Goal: Use online tool/utility: Utilize a website feature to perform a specific function

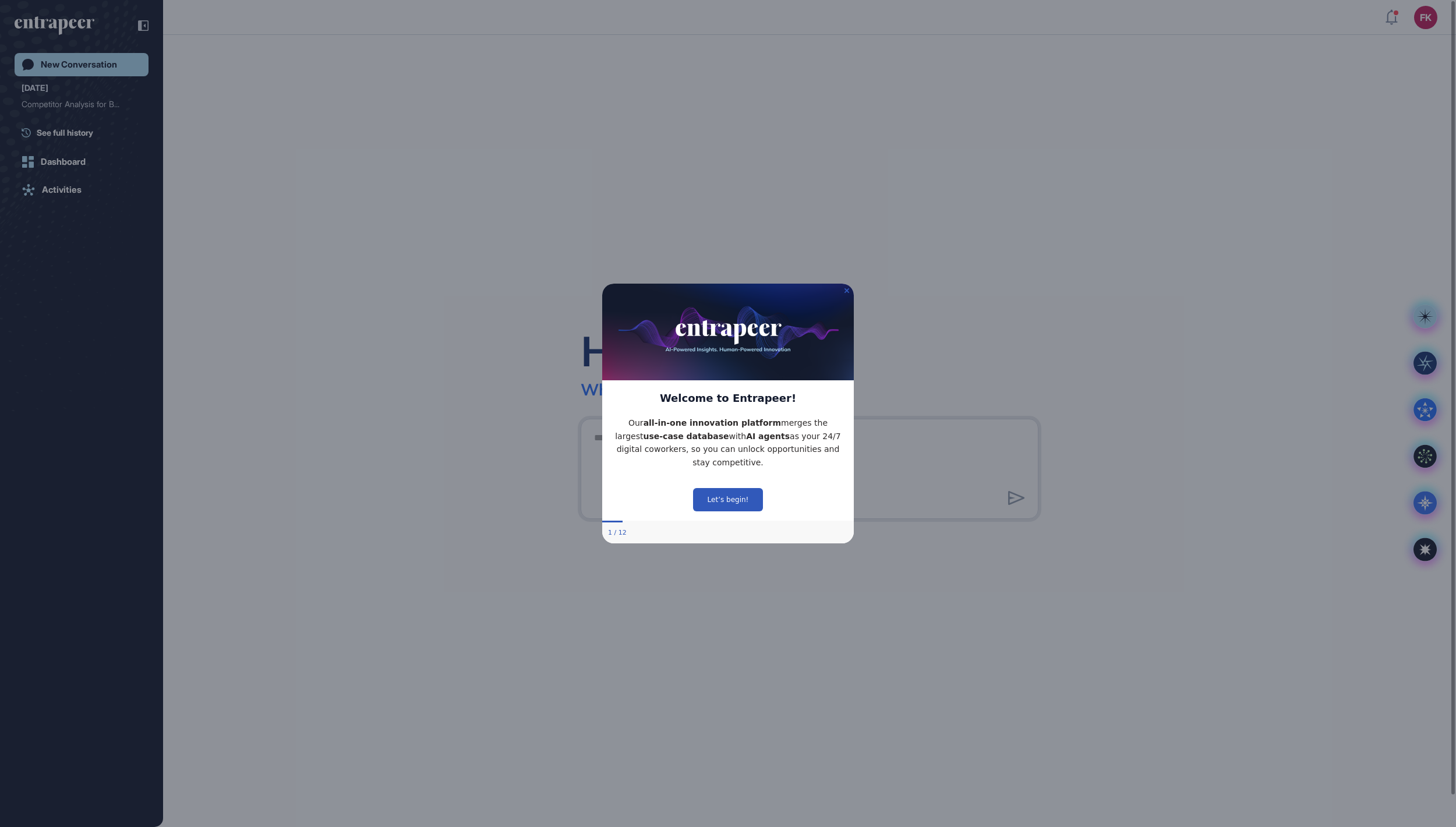
click at [843, 284] on img at bounding box center [728, 332] width 251 height 97
click at [849, 284] on img at bounding box center [728, 332] width 251 height 97
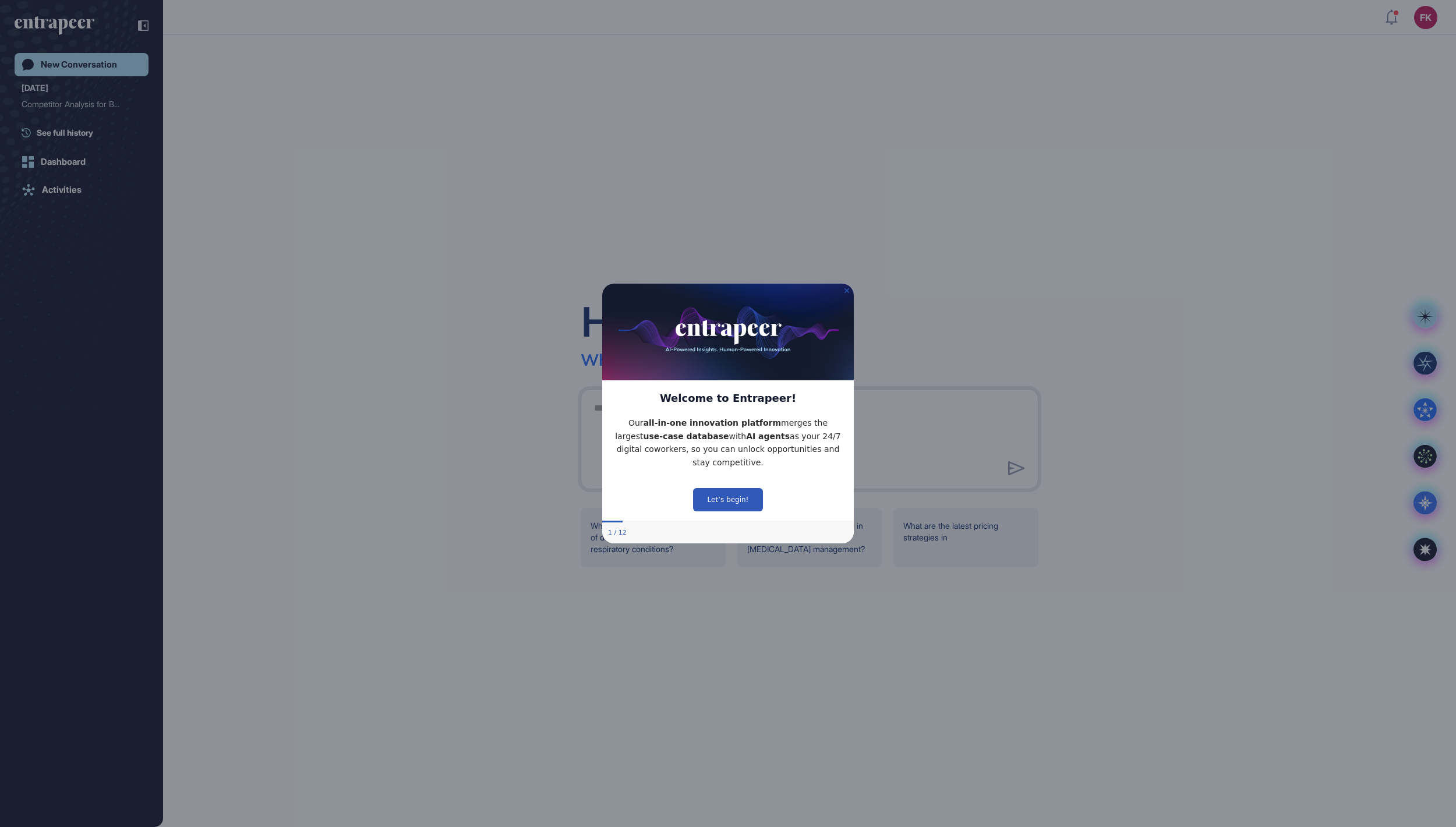
drag, startPoint x: 847, startPoint y: 277, endPoint x: 1449, endPoint y: 547, distance: 659.8
click at [847, 288] on icon "Close Preview" at bounding box center [847, 291] width 5 height 5
click at [847, 284] on img at bounding box center [728, 332] width 251 height 97
click at [848, 288] on icon "Close Preview" at bounding box center [847, 291] width 5 height 5
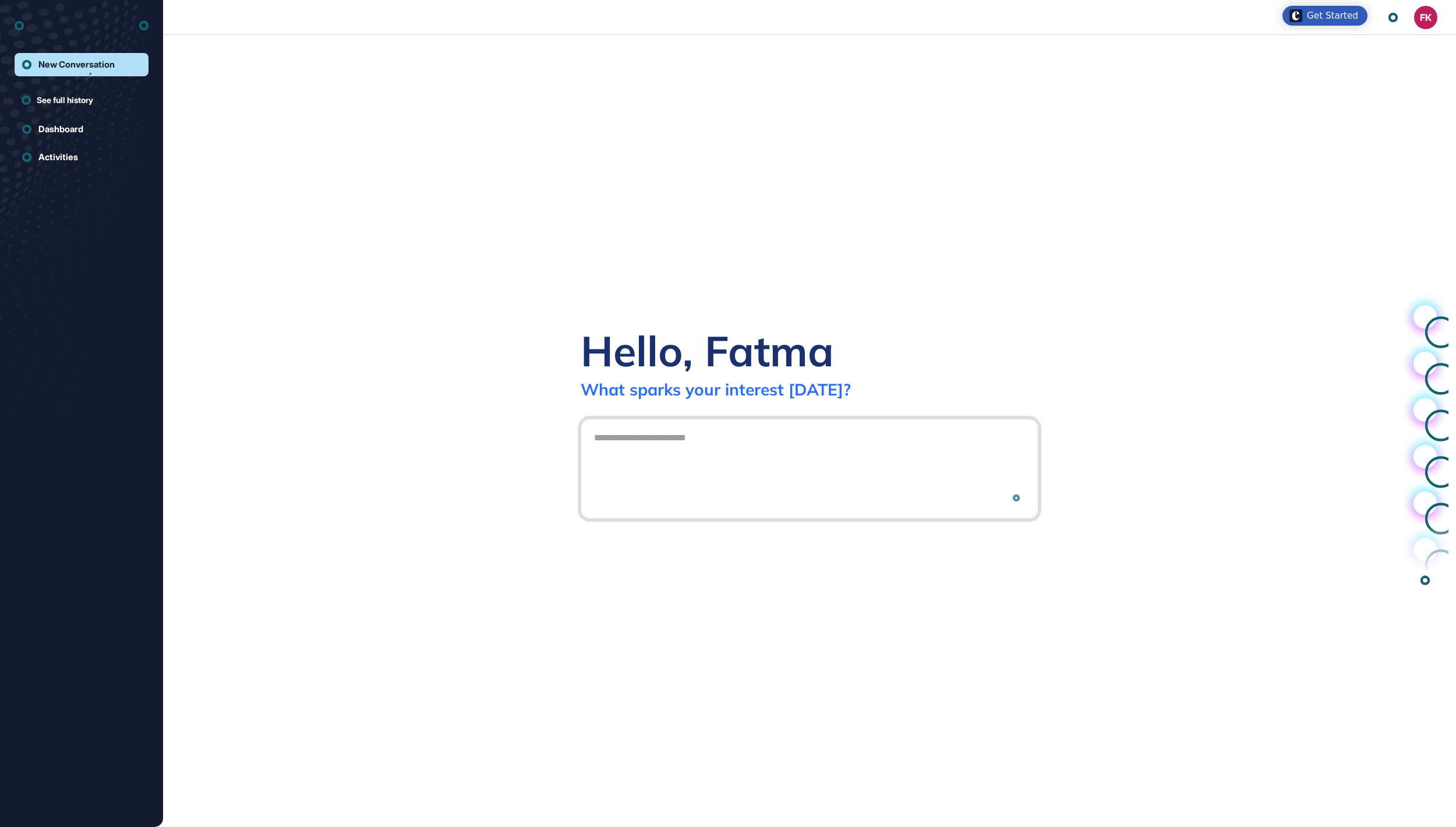
scroll to position [1, 1]
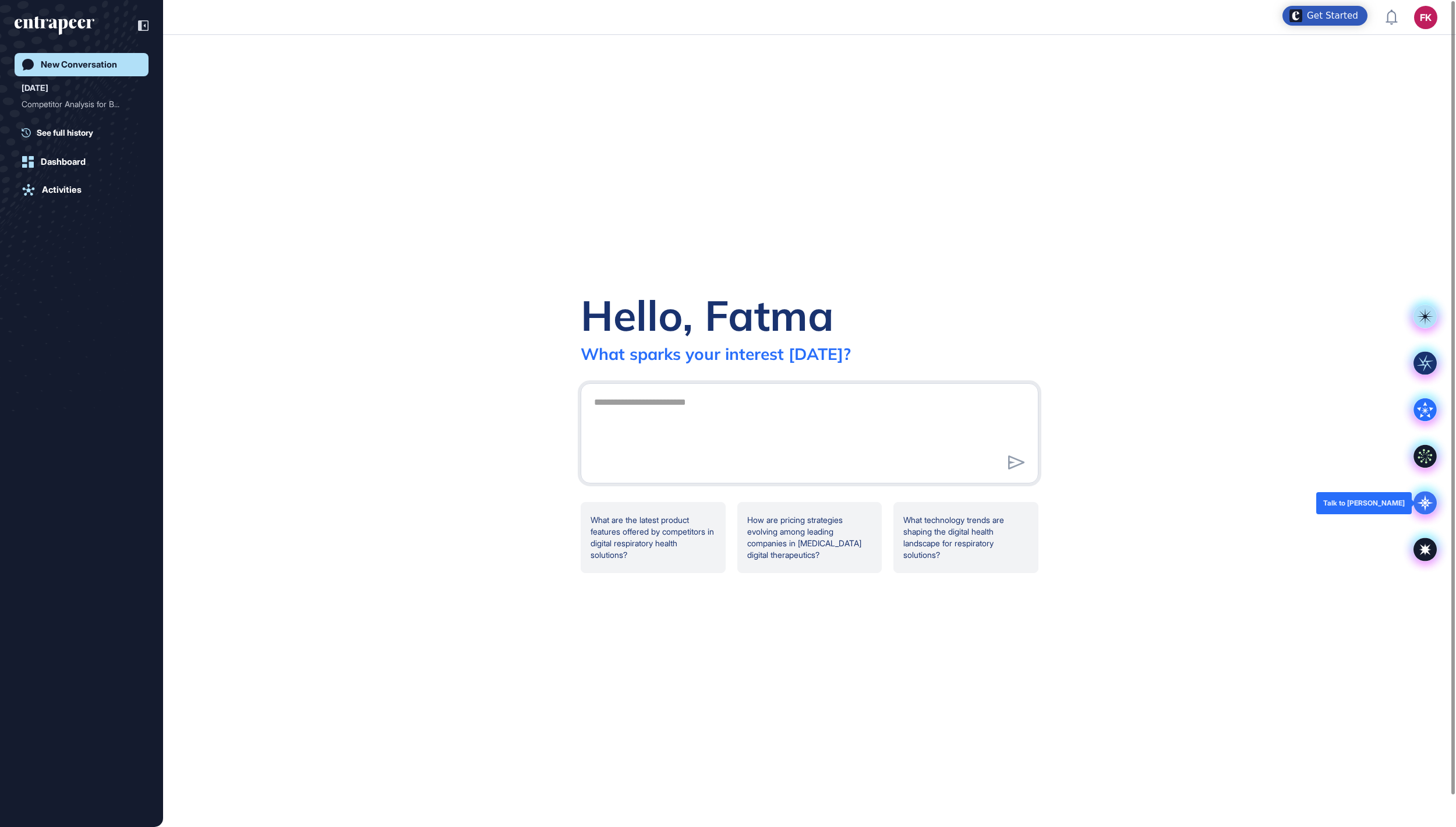
click at [1427, 508] on icon at bounding box center [1426, 503] width 24 height 24
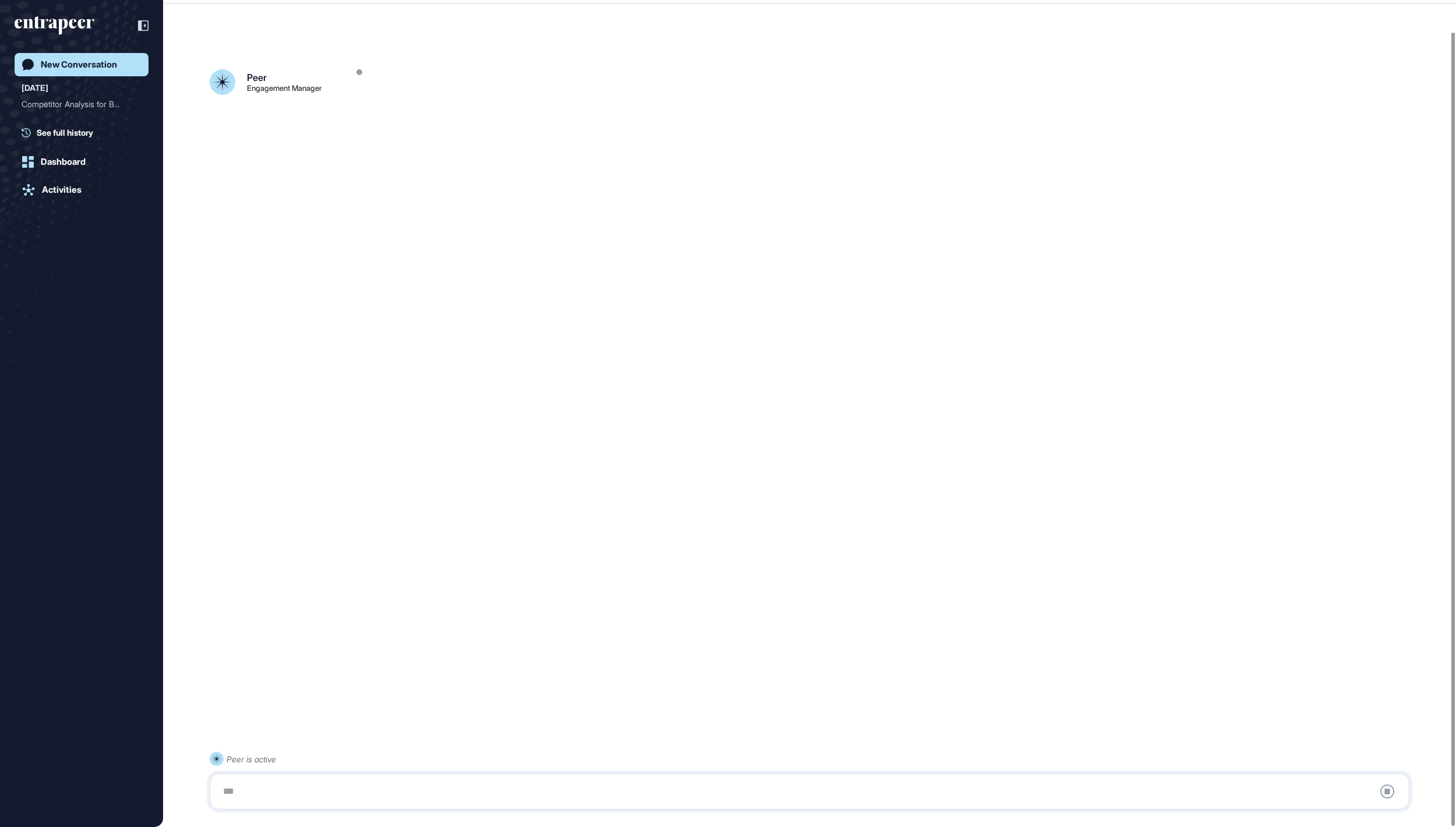
scroll to position [33, 0]
click at [436, 786] on div at bounding box center [810, 792] width 1187 height 24
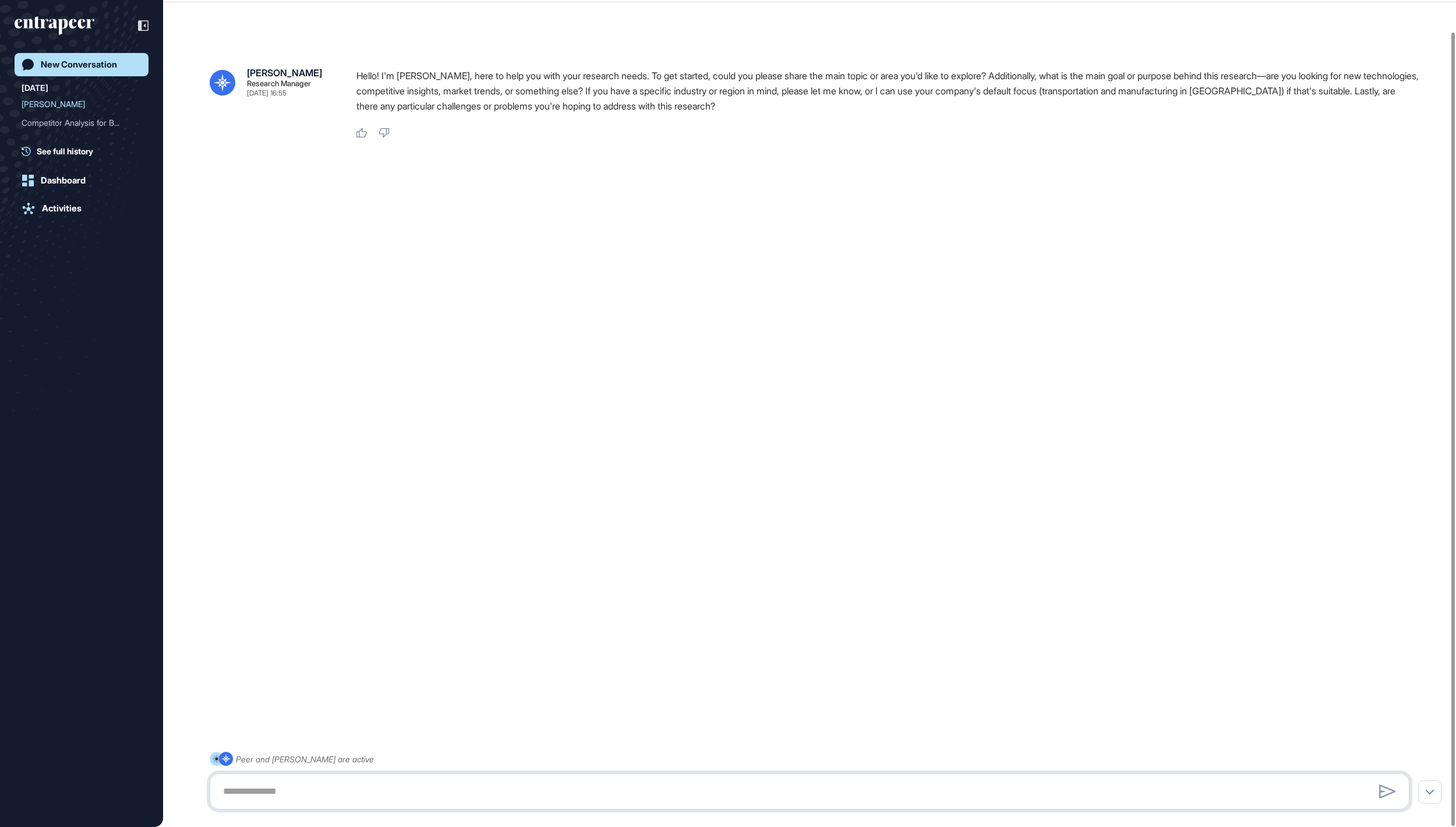
click at [436, 787] on textarea at bounding box center [810, 792] width 1187 height 24
paste textarea "**********"
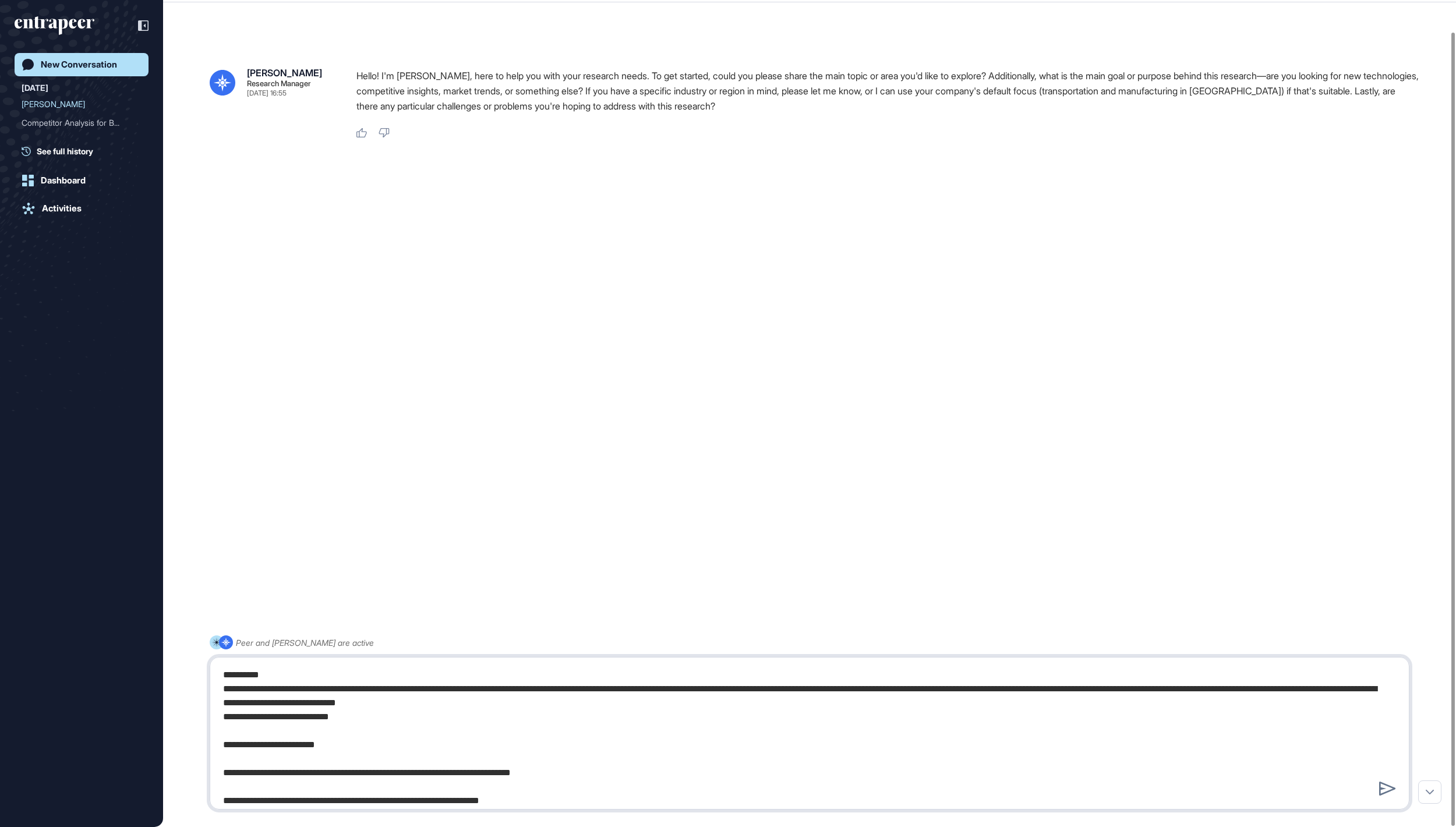
scroll to position [1211, 0]
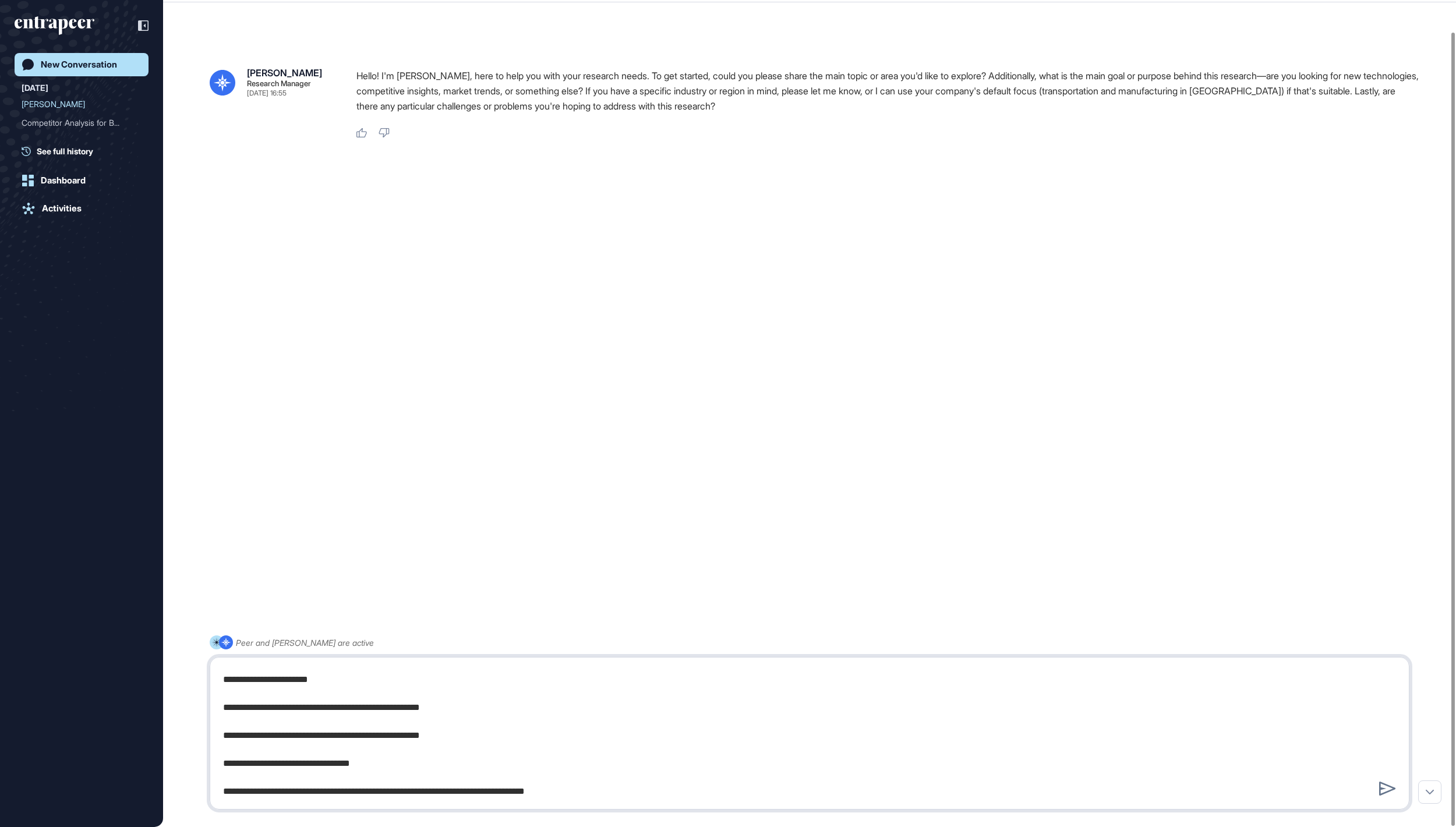
paste textarea "**********"
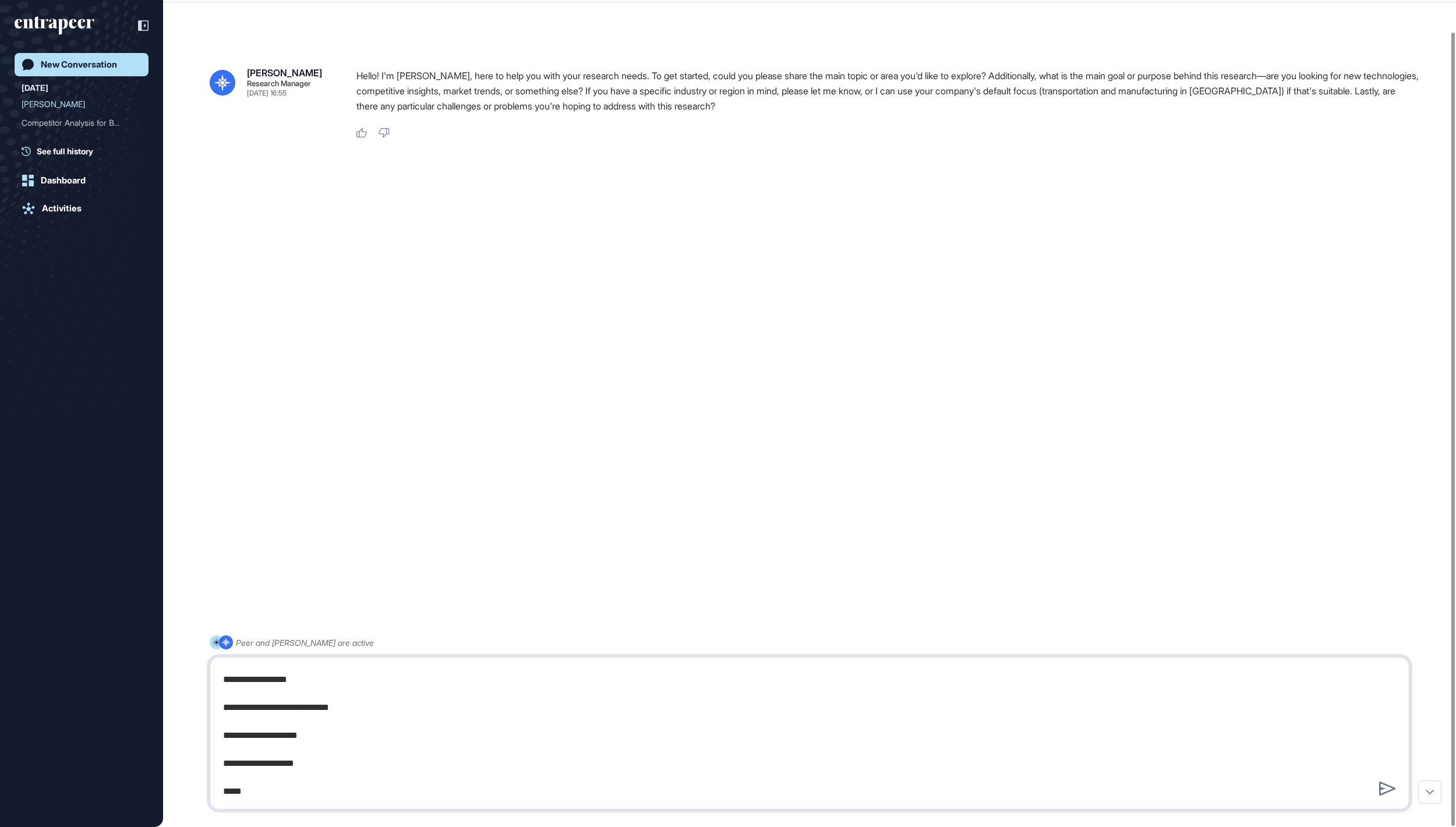
drag, startPoint x: 337, startPoint y: 764, endPoint x: 276, endPoint y: 764, distance: 61.0
click at [276, 764] on textarea at bounding box center [809, 734] width 1186 height 140
drag, startPoint x: 334, startPoint y: 741, endPoint x: 263, endPoint y: 737, distance: 71.1
click at [263, 737] on textarea at bounding box center [809, 734] width 1186 height 140
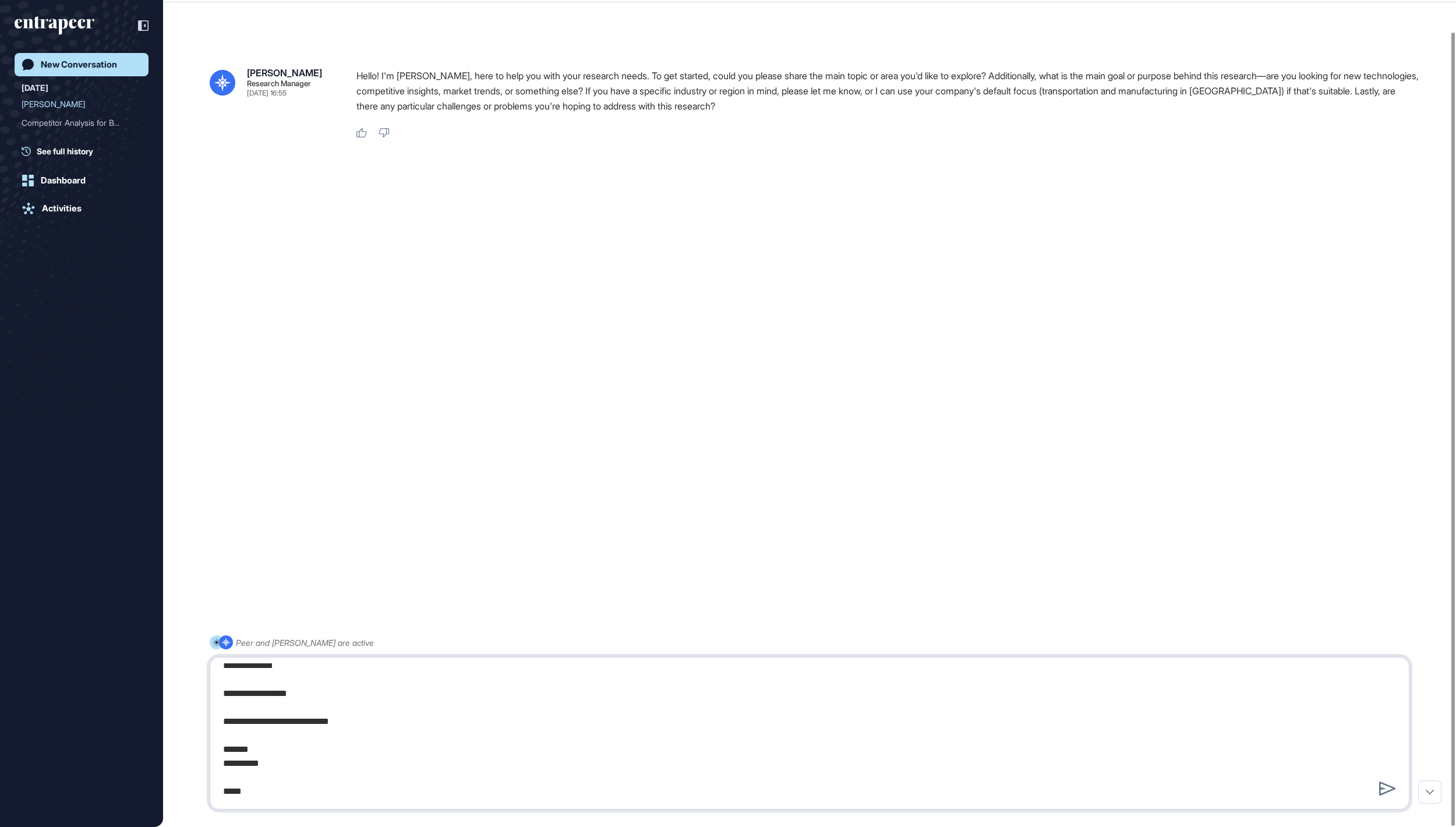
drag, startPoint x: 332, startPoint y: 703, endPoint x: 266, endPoint y: 696, distance: 66.4
click at [266, 696] on textarea at bounding box center [809, 734] width 1186 height 140
drag, startPoint x: 365, startPoint y: 737, endPoint x: 448, endPoint y: 737, distance: 83.0
click at [448, 737] on textarea at bounding box center [809, 734] width 1186 height 140
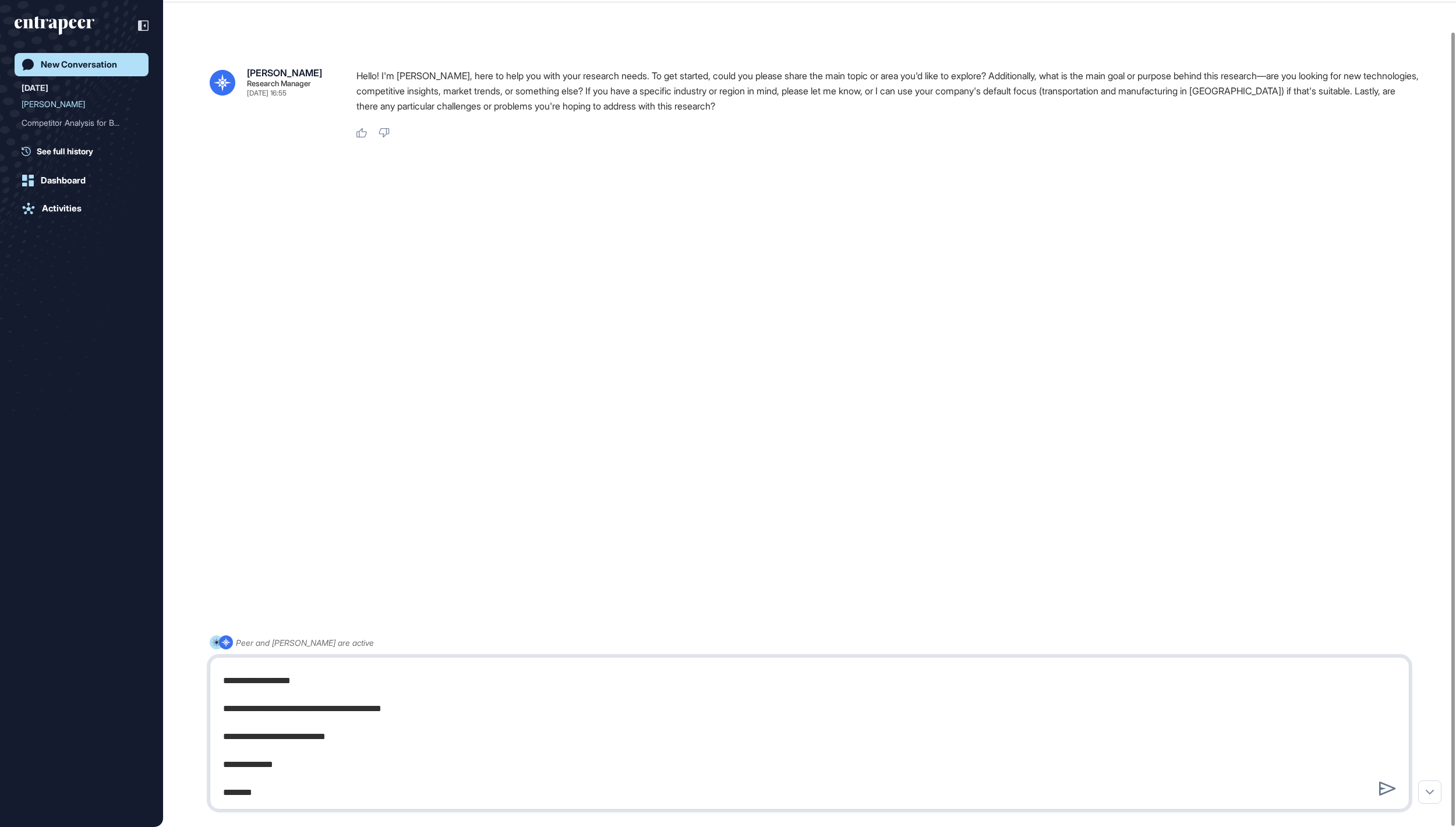
drag, startPoint x: 390, startPoint y: 711, endPoint x: 482, endPoint y: 712, distance: 92.0
click at [482, 712] on textarea at bounding box center [809, 734] width 1186 height 140
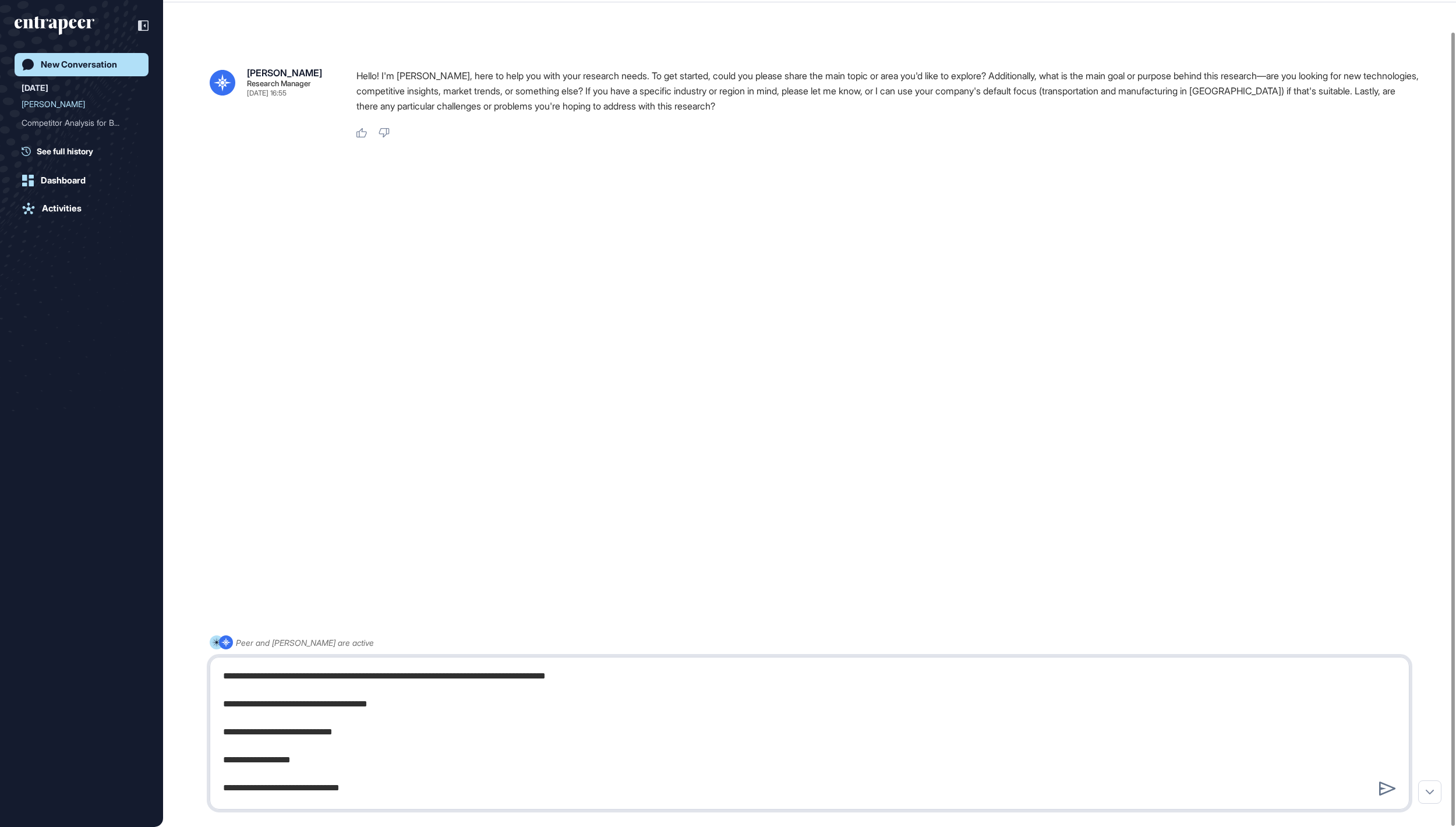
scroll to position [1321, 0]
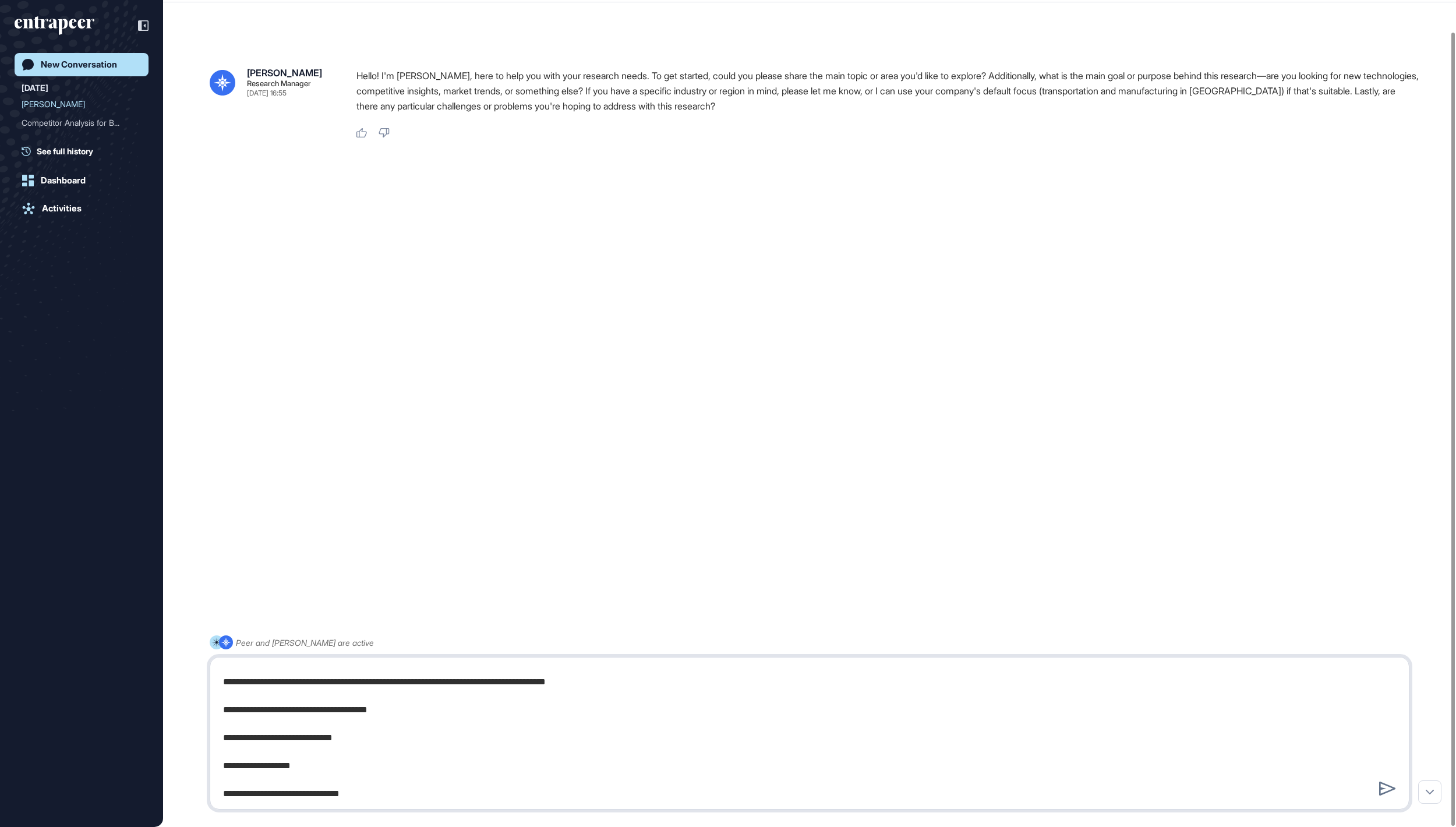
drag, startPoint x: 392, startPoint y: 738, endPoint x: 324, endPoint y: 737, distance: 68.0
click at [324, 737] on textarea at bounding box center [809, 734] width 1186 height 140
drag, startPoint x: 465, startPoint y: 716, endPoint x: 291, endPoint y: 713, distance: 174.0
click at [291, 713] on textarea at bounding box center [809, 734] width 1186 height 140
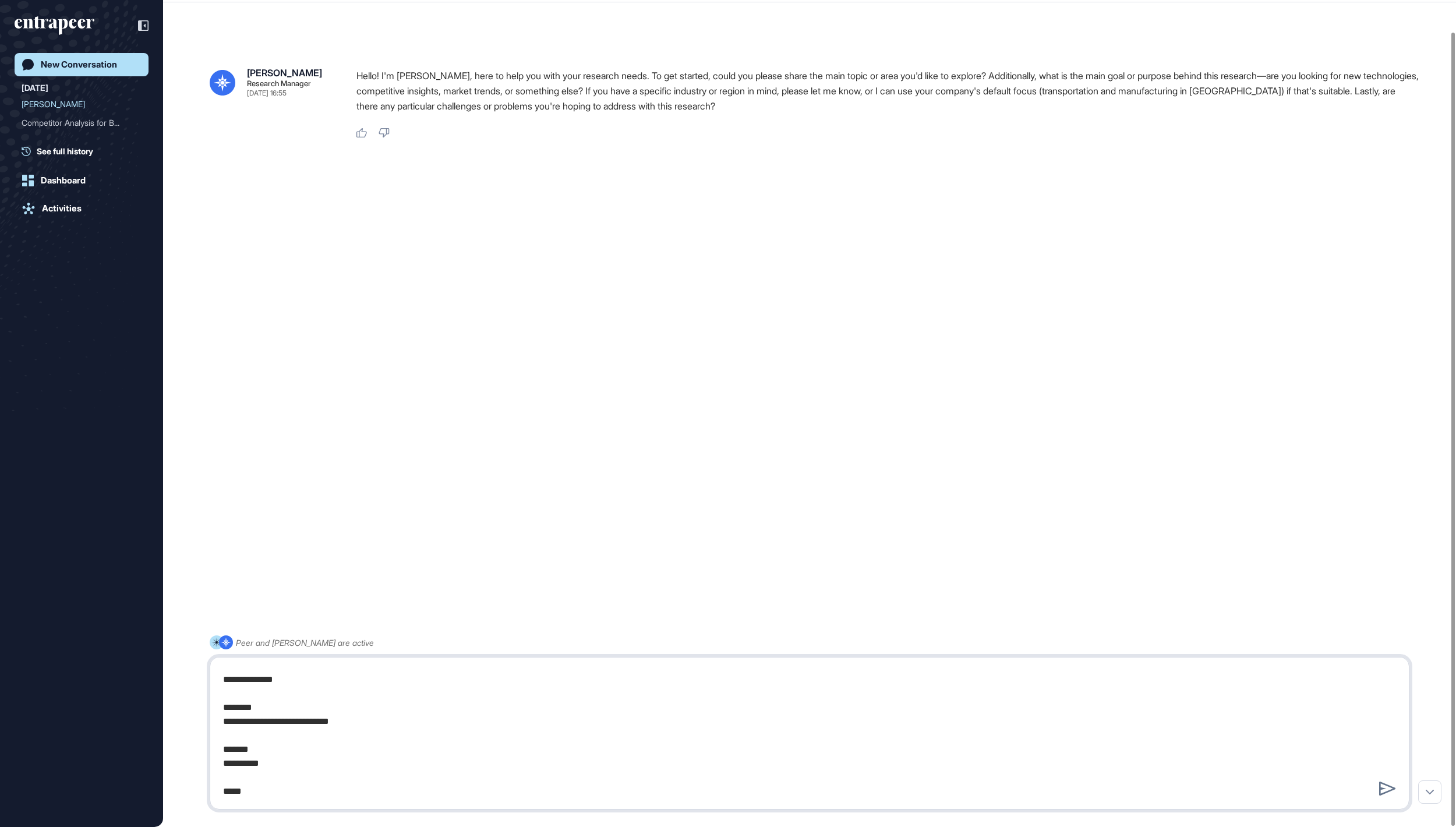
scroll to position [1477, 0]
click at [396, 782] on textarea at bounding box center [809, 734] width 1186 height 140
click at [394, 787] on textarea at bounding box center [809, 734] width 1186 height 140
type textarea "**********"
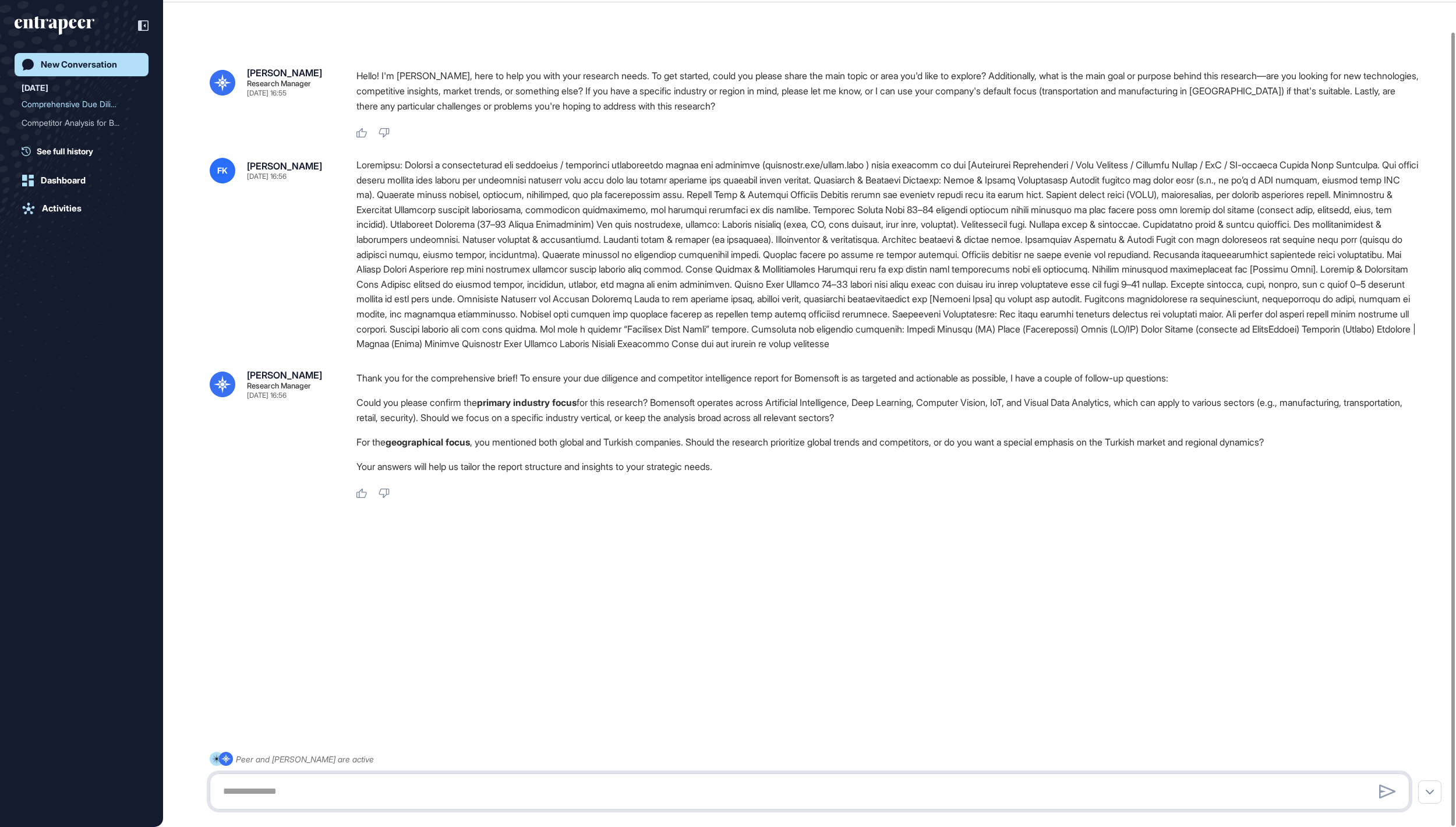
click at [607, 792] on textarea at bounding box center [809, 792] width 1186 height 24
type textarea "**********"
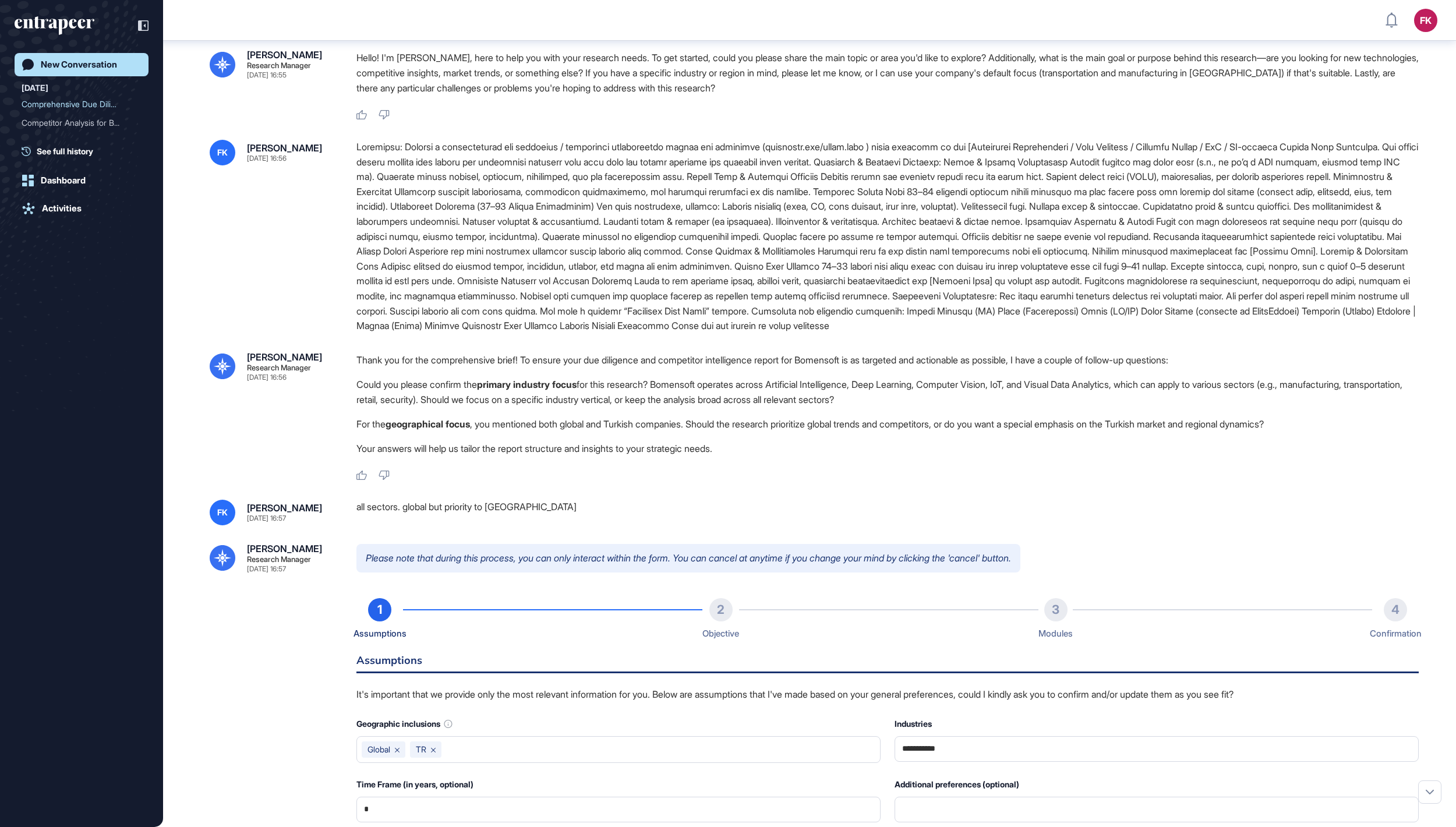
scroll to position [334, 0]
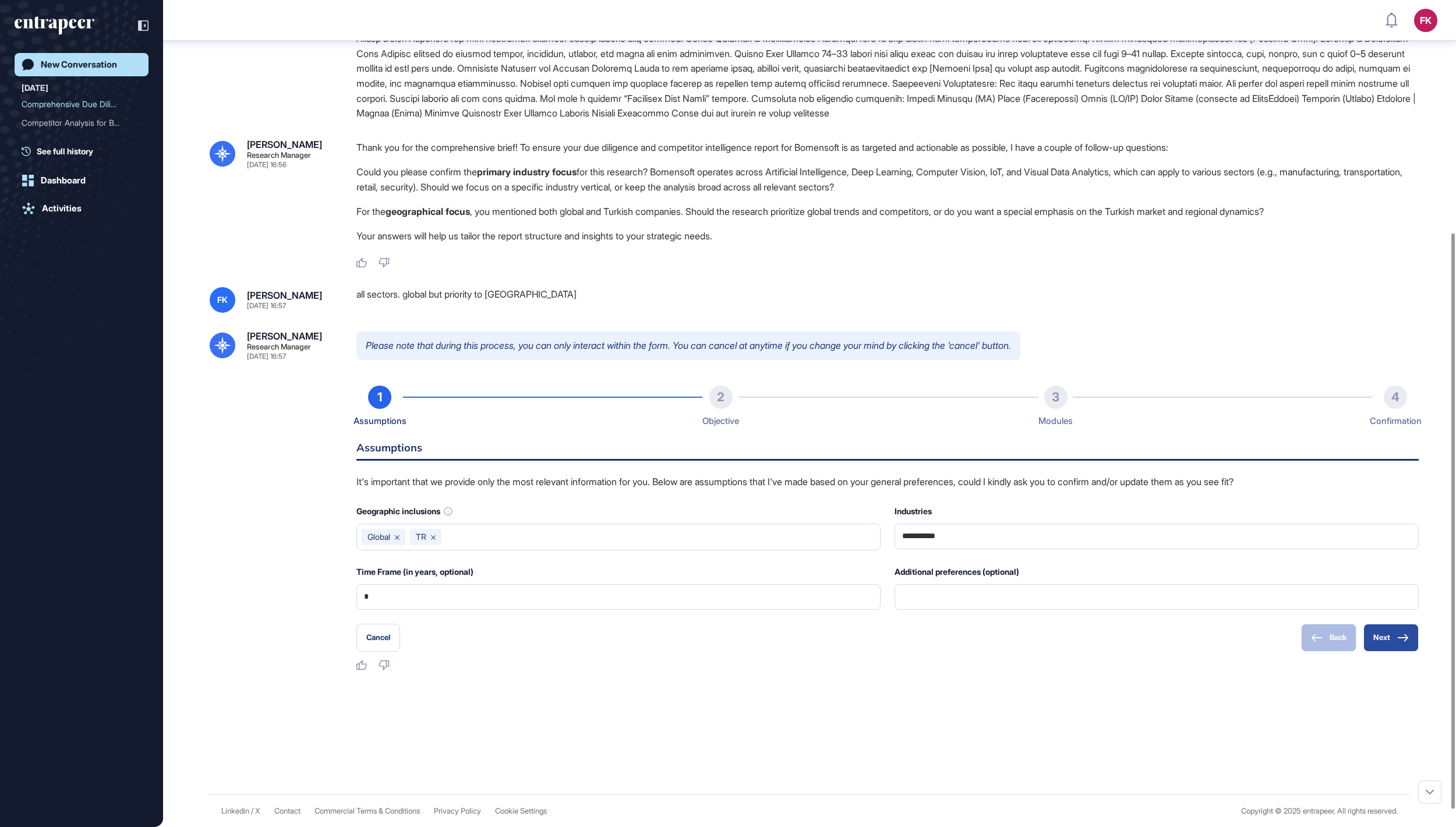
click at [1398, 652] on button "Next" at bounding box center [1391, 638] width 55 height 28
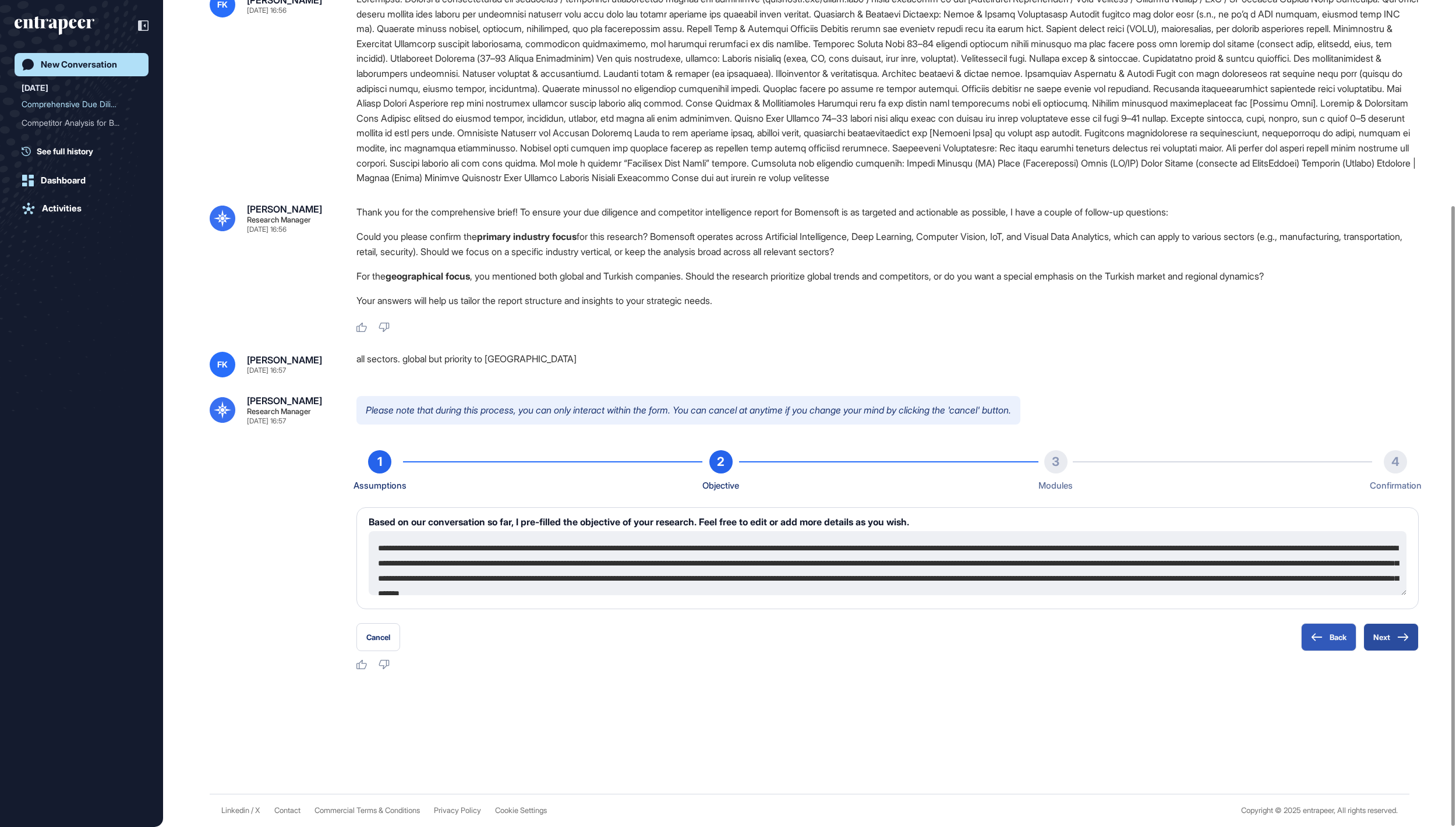
scroll to position [271, 0]
click at [1391, 644] on button "Next" at bounding box center [1391, 637] width 55 height 28
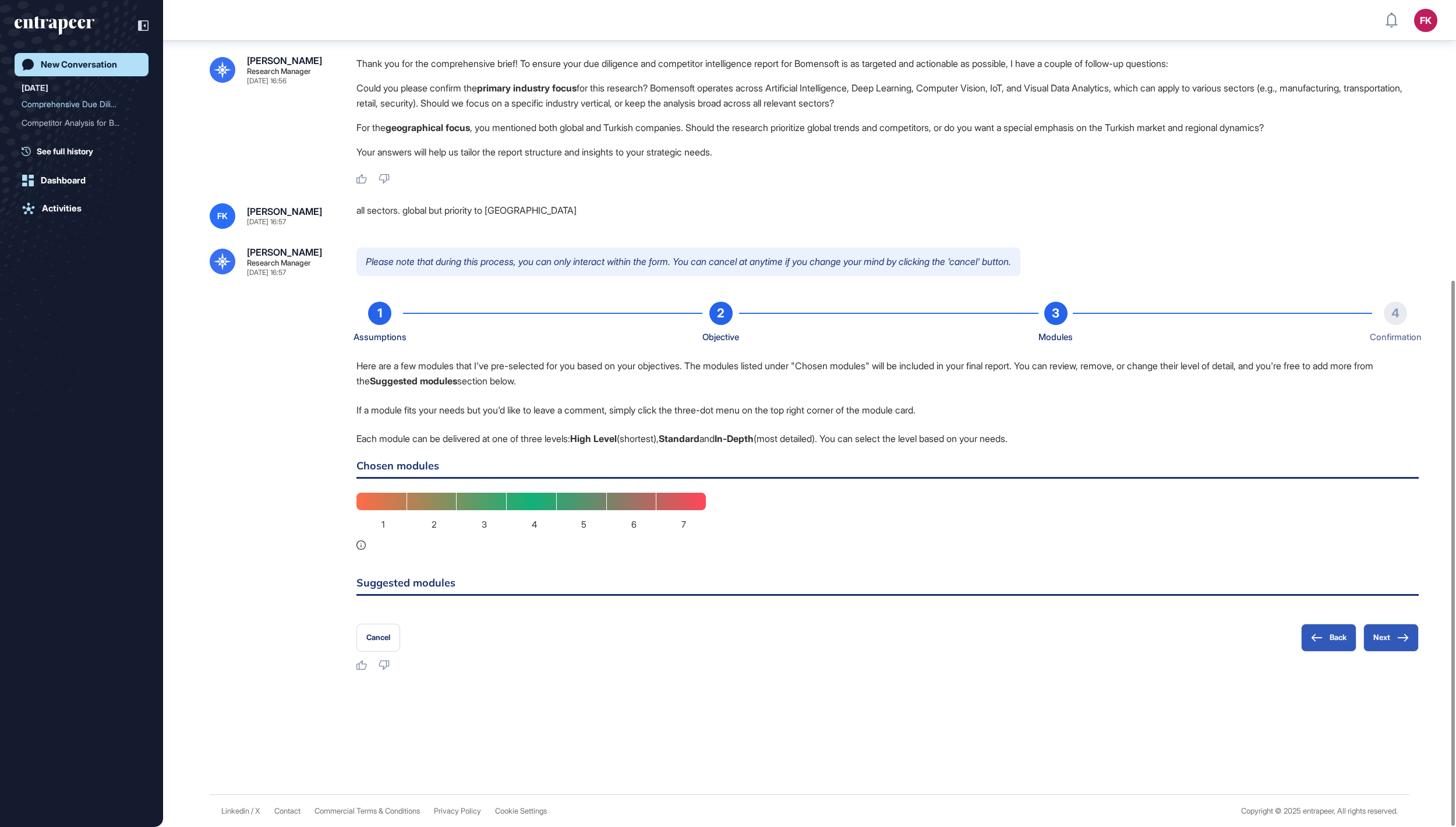
scroll to position [428, 0]
click at [1319, 650] on button "Back" at bounding box center [1328, 638] width 55 height 28
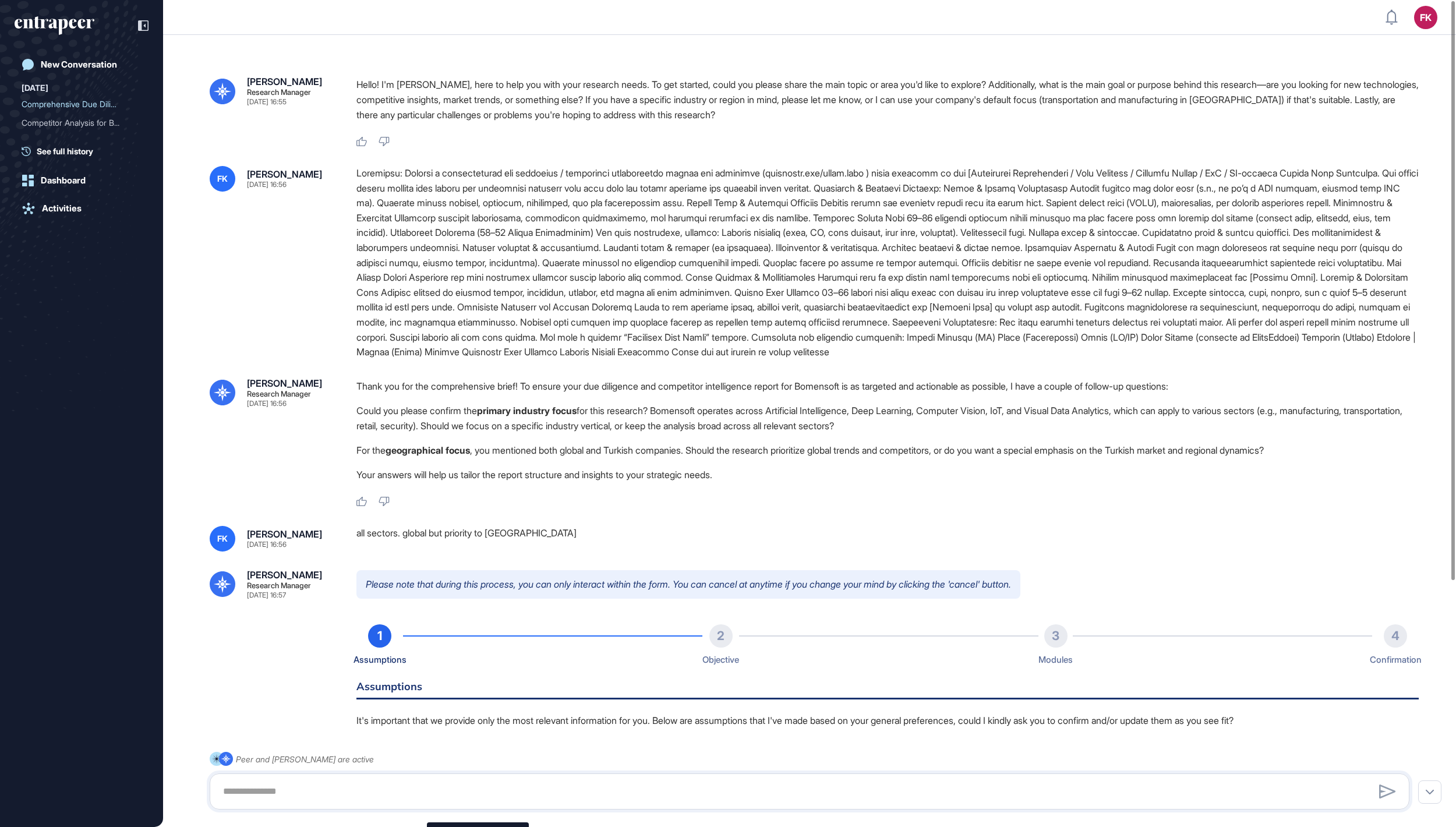
scroll to position [25, 0]
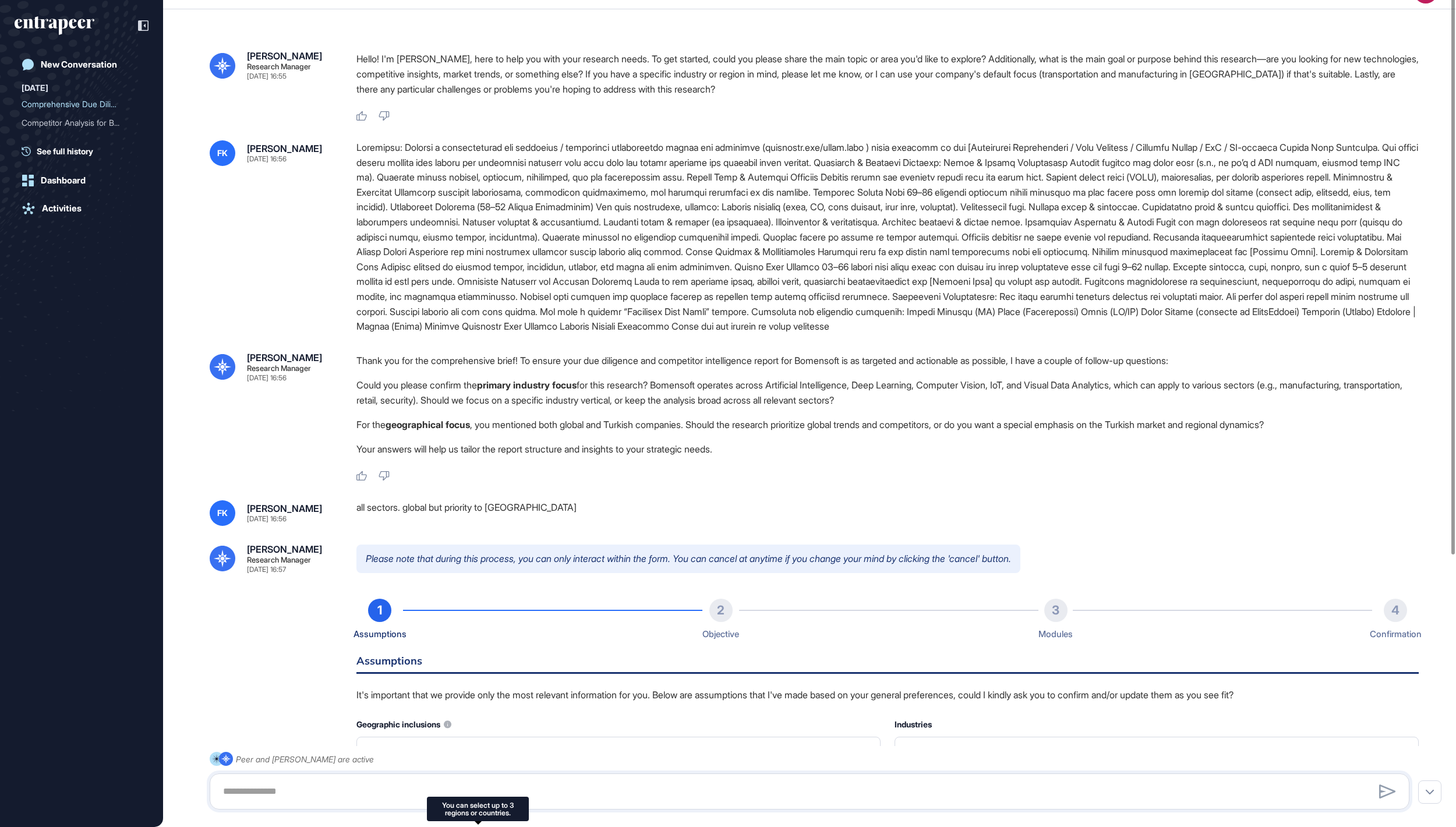
type input "**********"
type input "*"
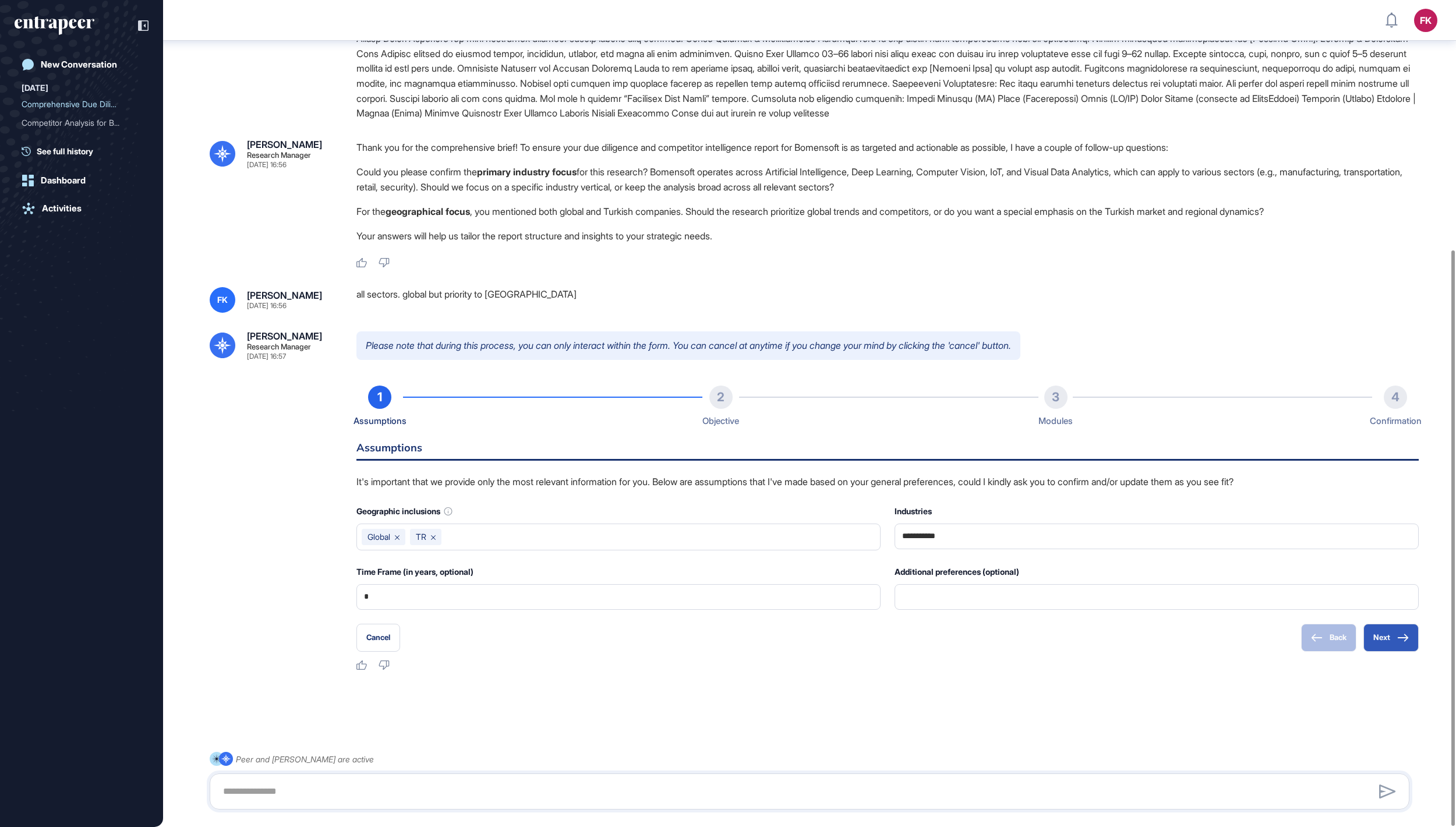
scroll to position [359, 0]
click at [1392, 641] on button "Next" at bounding box center [1391, 638] width 55 height 28
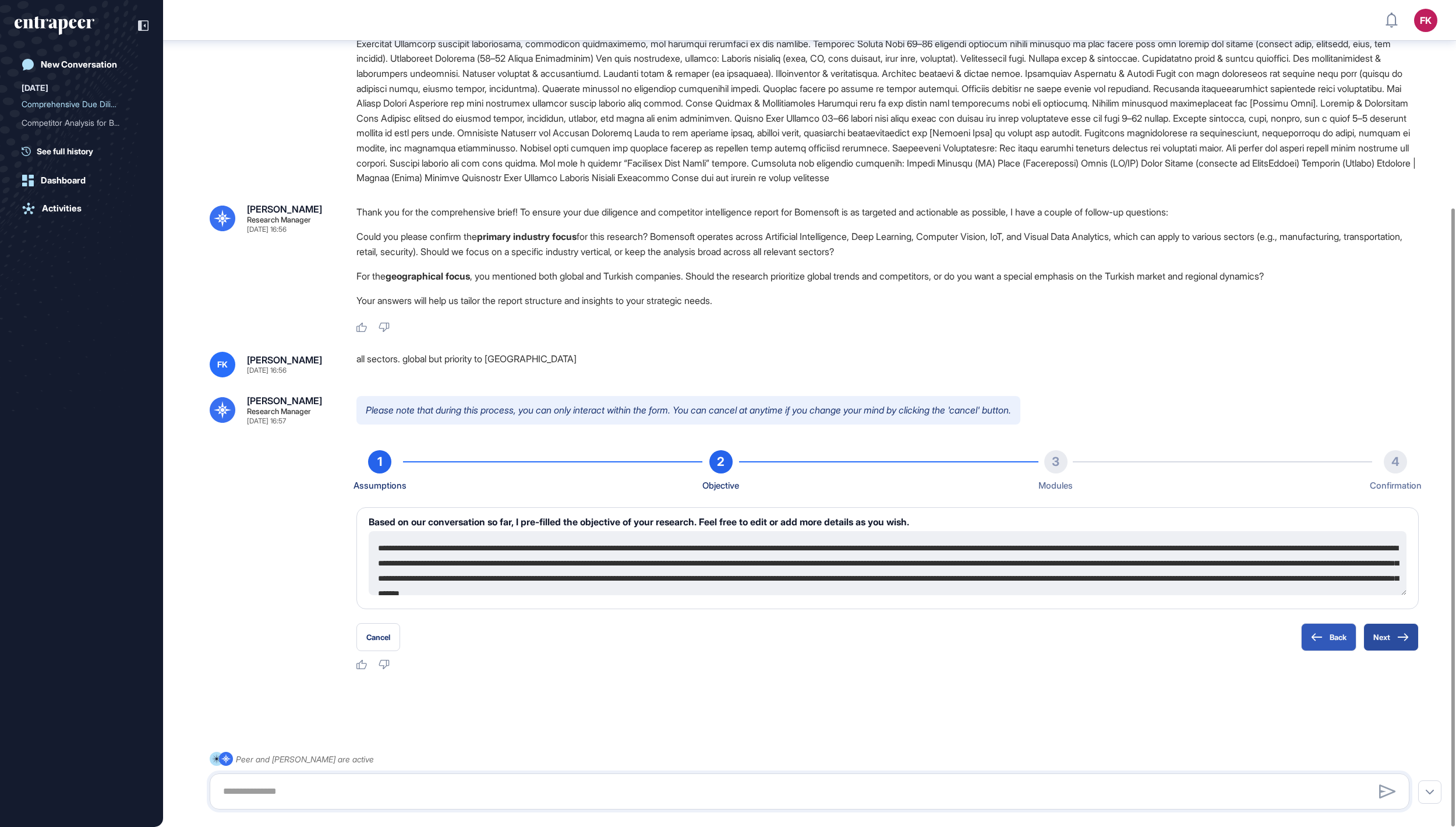
click at [1387, 644] on button "Next" at bounding box center [1391, 637] width 55 height 28
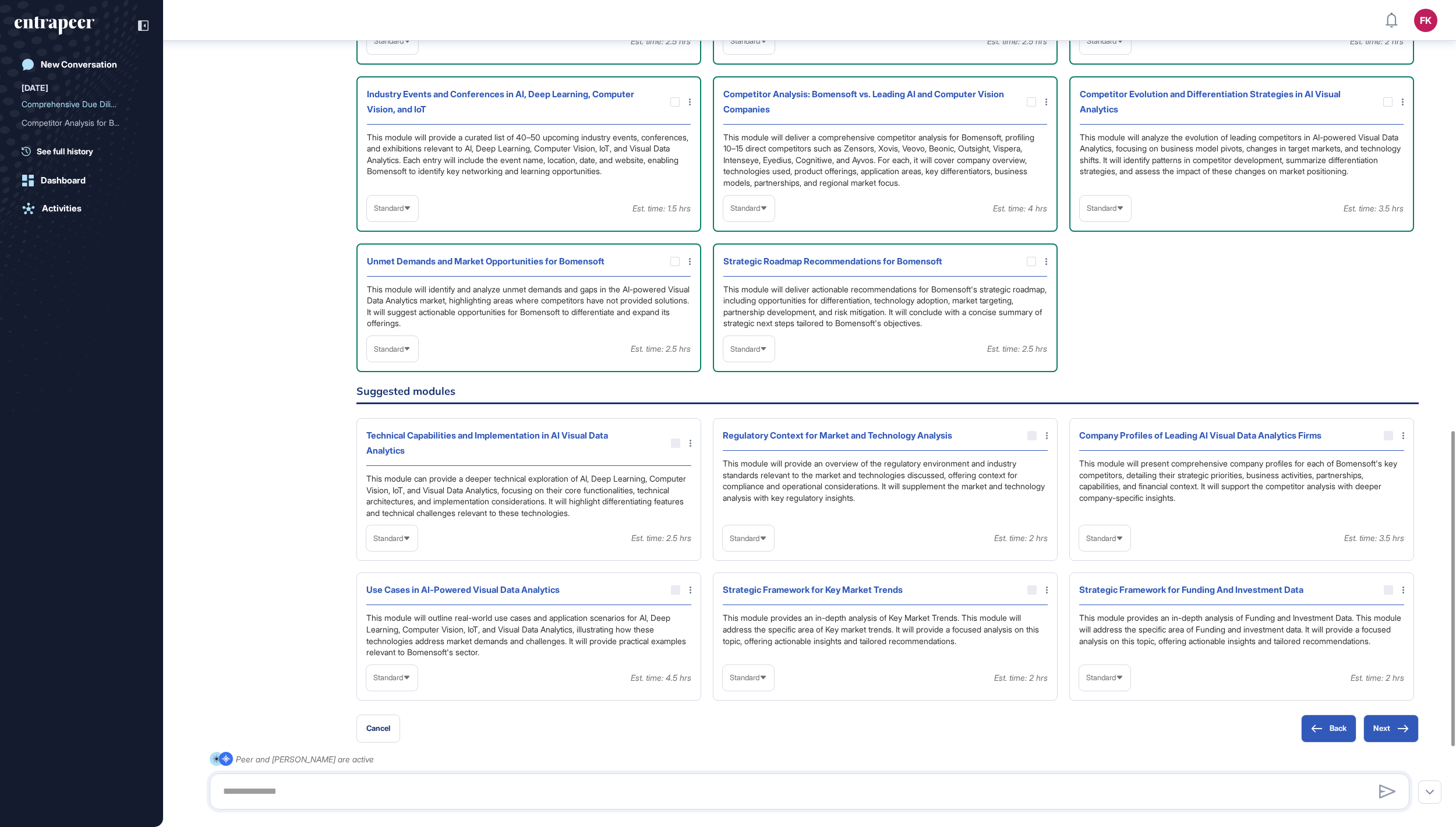
scroll to position [961, 0]
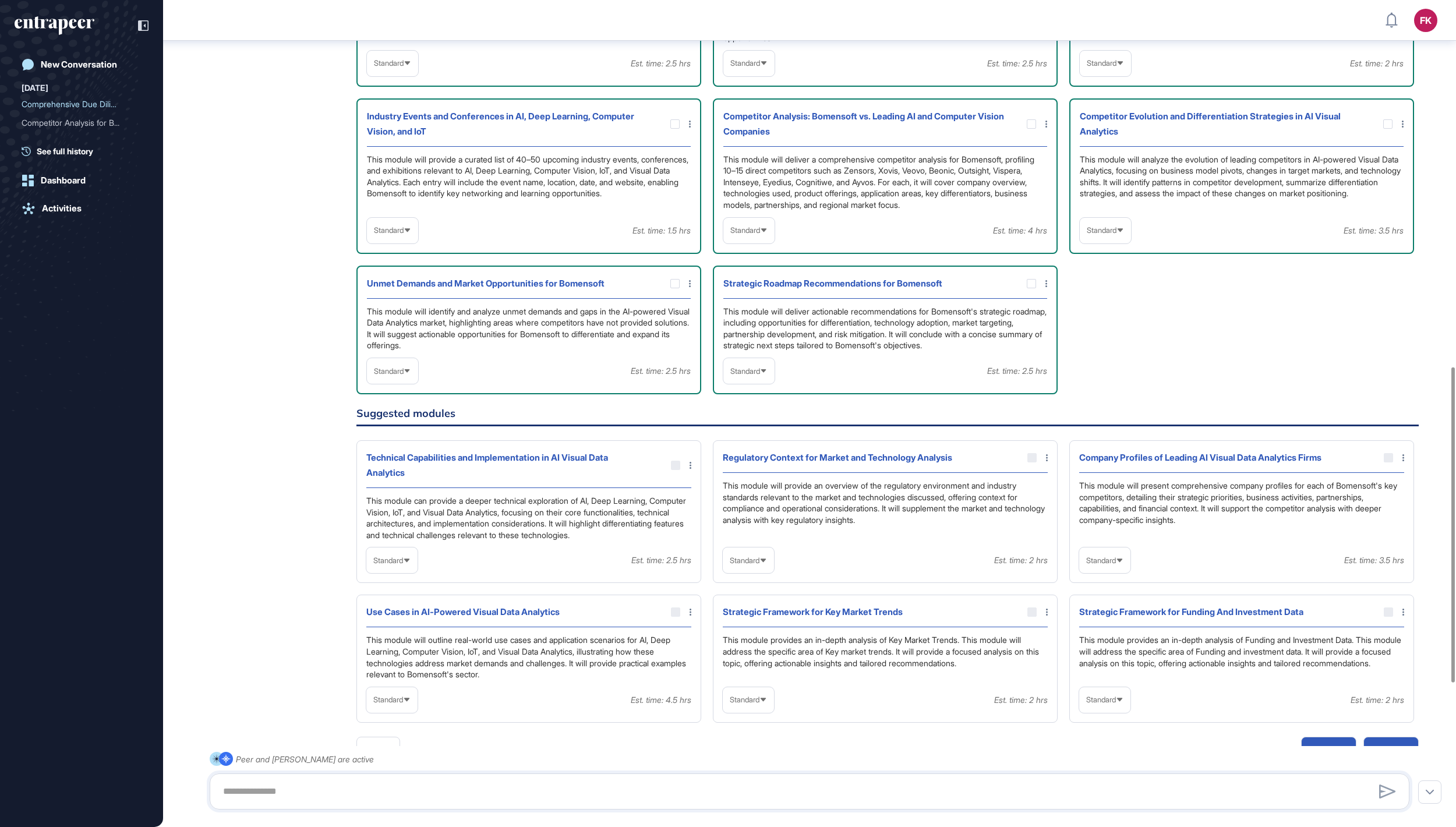
click at [768, 234] on icon at bounding box center [764, 230] width 7 height 7
click at [750, 317] on li "In-depth" at bounding box center [749, 305] width 45 height 24
click at [404, 235] on span "Standard" at bounding box center [389, 230] width 30 height 9
click at [388, 383] on div "Standard" at bounding box center [392, 371] width 51 height 23
click at [399, 457] on li "In-depth" at bounding box center [392, 446] width 45 height 24
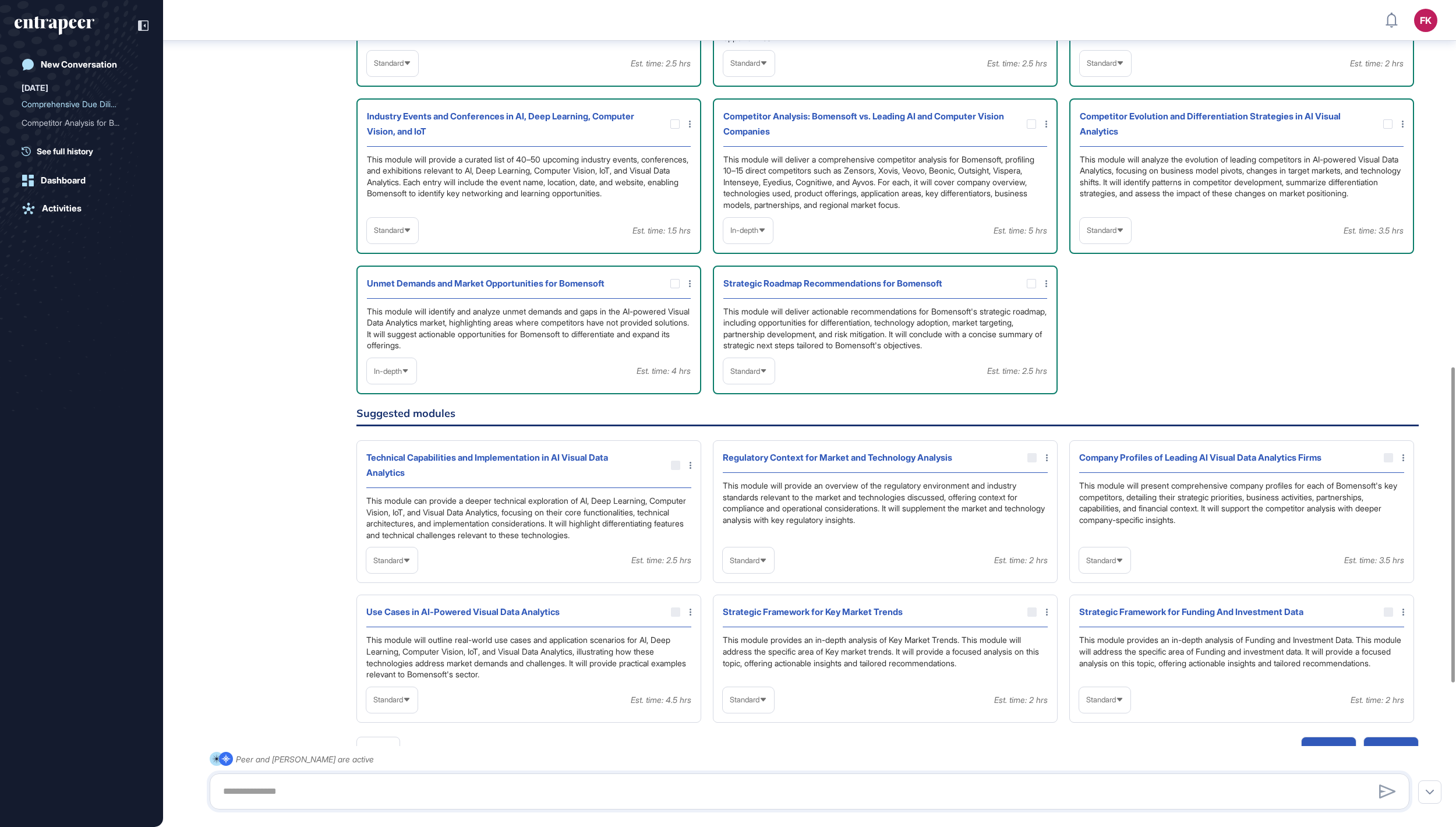
click at [766, 384] on div "Standard" at bounding box center [749, 371] width 51 height 25
click at [740, 457] on li "In-depth" at bounding box center [749, 446] width 45 height 24
click at [1104, 235] on span "Standard" at bounding box center [1102, 230] width 30 height 9
click at [1099, 317] on li "In-depth" at bounding box center [1106, 305] width 45 height 24
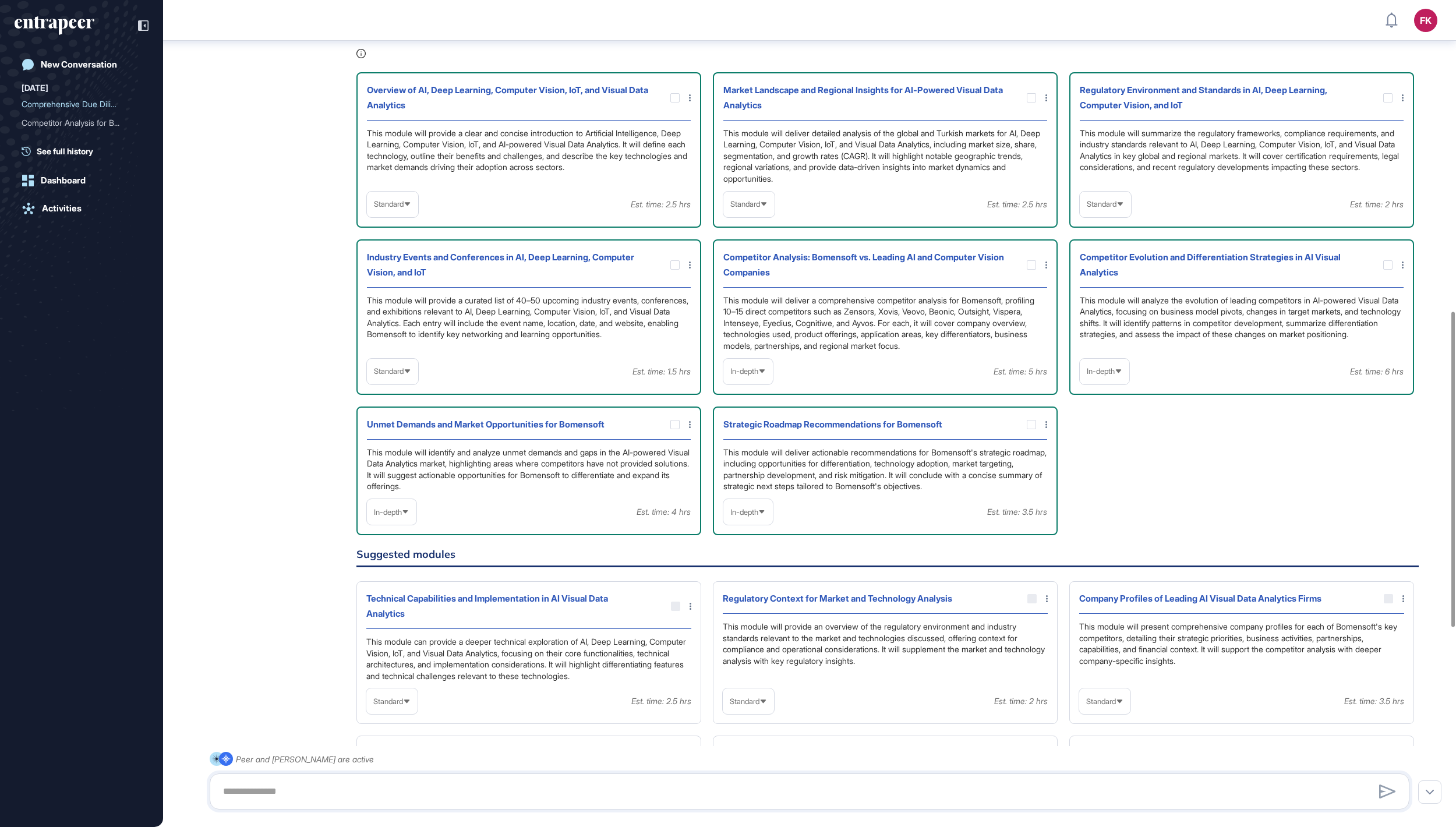
scroll to position [808, 0]
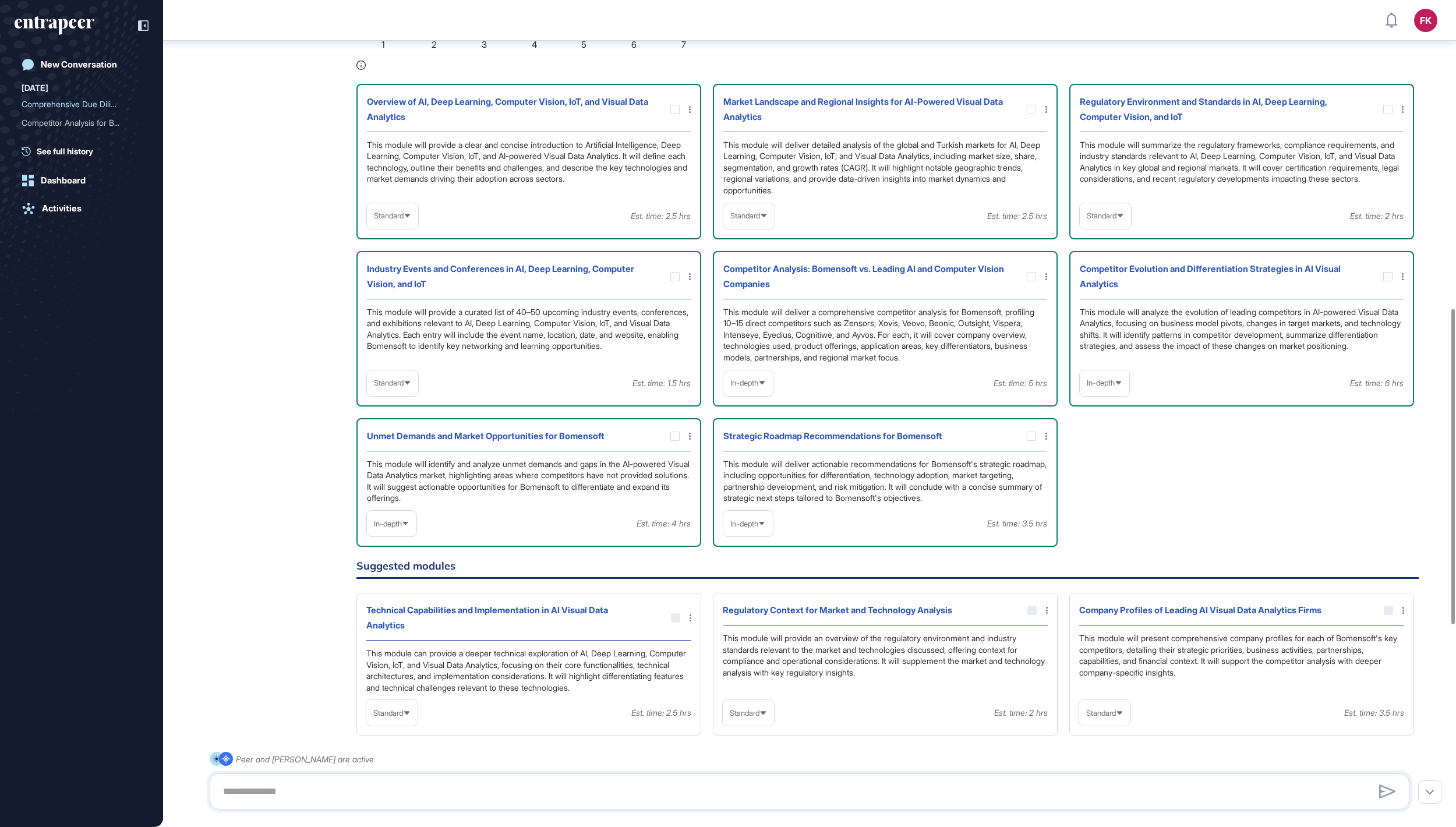
click at [1110, 220] on span "Standard" at bounding box center [1102, 216] width 30 height 9
click at [1100, 302] on li "In-depth" at bounding box center [1106, 291] width 45 height 24
click at [774, 227] on div "Standard" at bounding box center [749, 215] width 51 height 23
click at [771, 256] on li "High-Level" at bounding box center [749, 244] width 45 height 24
click at [404, 220] on span "Standard" at bounding box center [389, 216] width 30 height 9
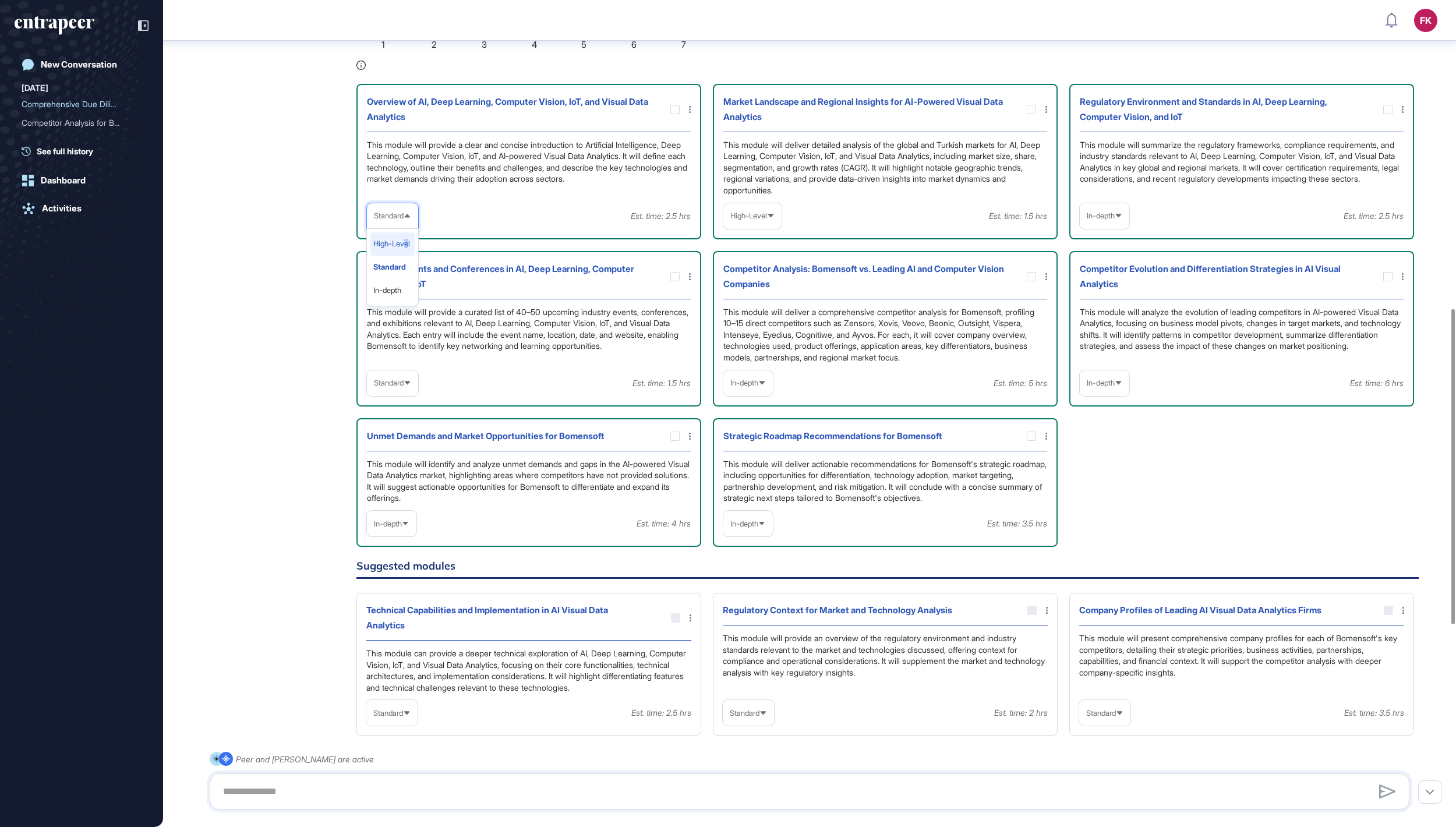
click at [415, 256] on li "High-Level" at bounding box center [392, 244] width 45 height 24
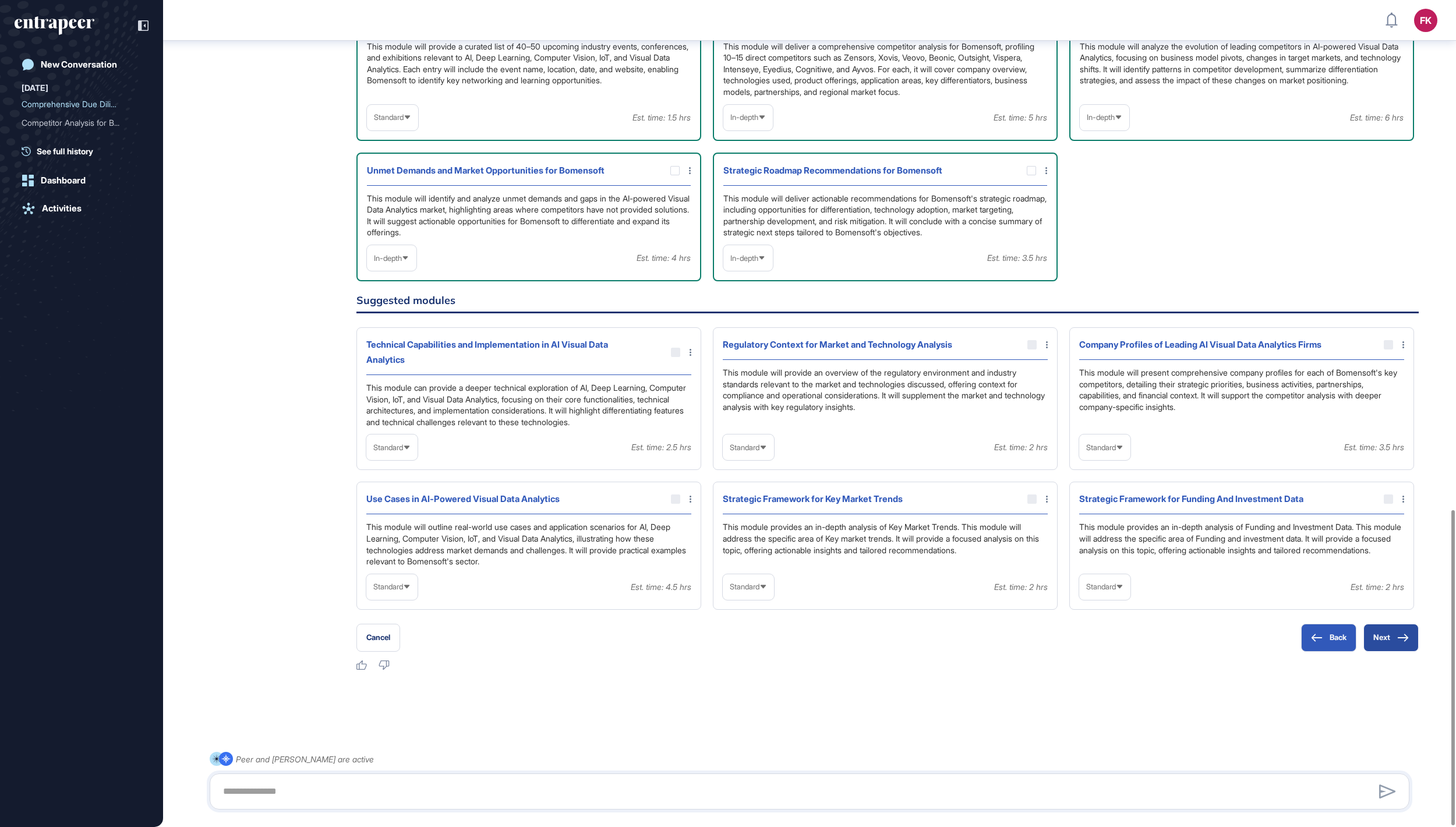
click at [1380, 633] on button "Next" at bounding box center [1391, 638] width 55 height 28
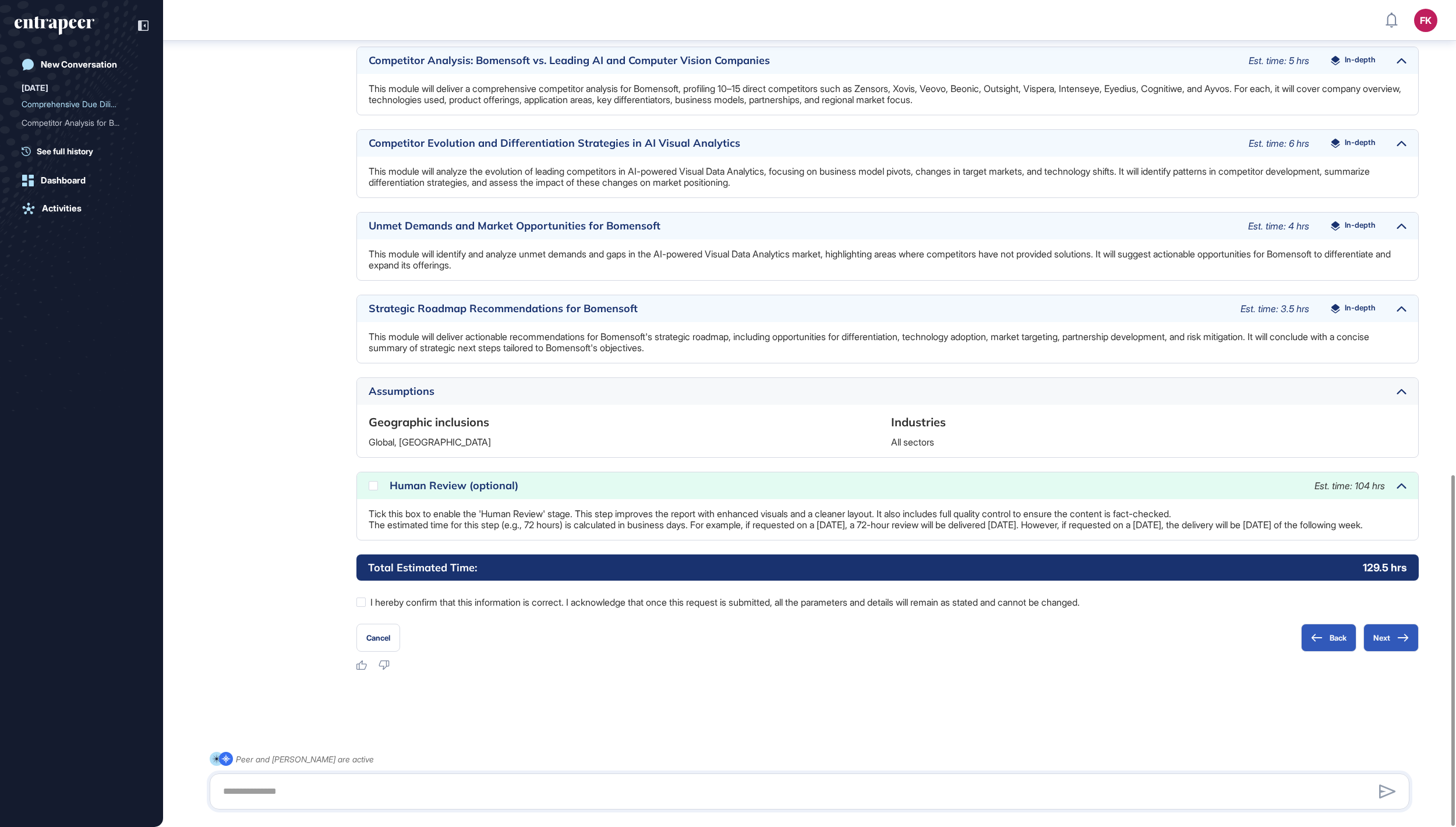
scroll to position [1117, 0]
click at [376, 481] on div at bounding box center [373, 485] width 9 height 9
click at [1395, 639] on button "Next" at bounding box center [1391, 638] width 55 height 28
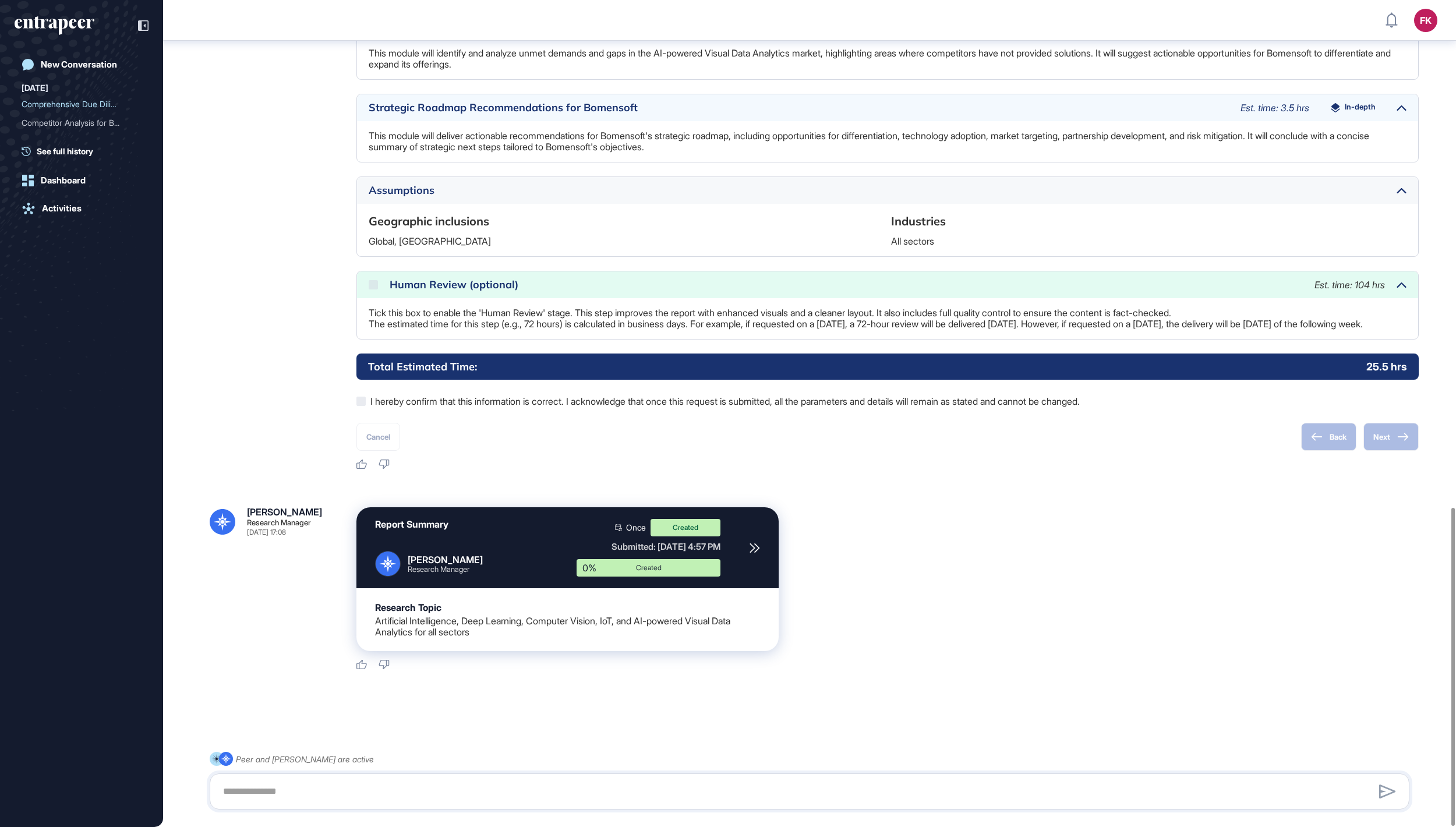
scroll to position [1318, 0]
click at [1387, 194] on link "Logout" at bounding box center [1372, 199] width 120 height 19
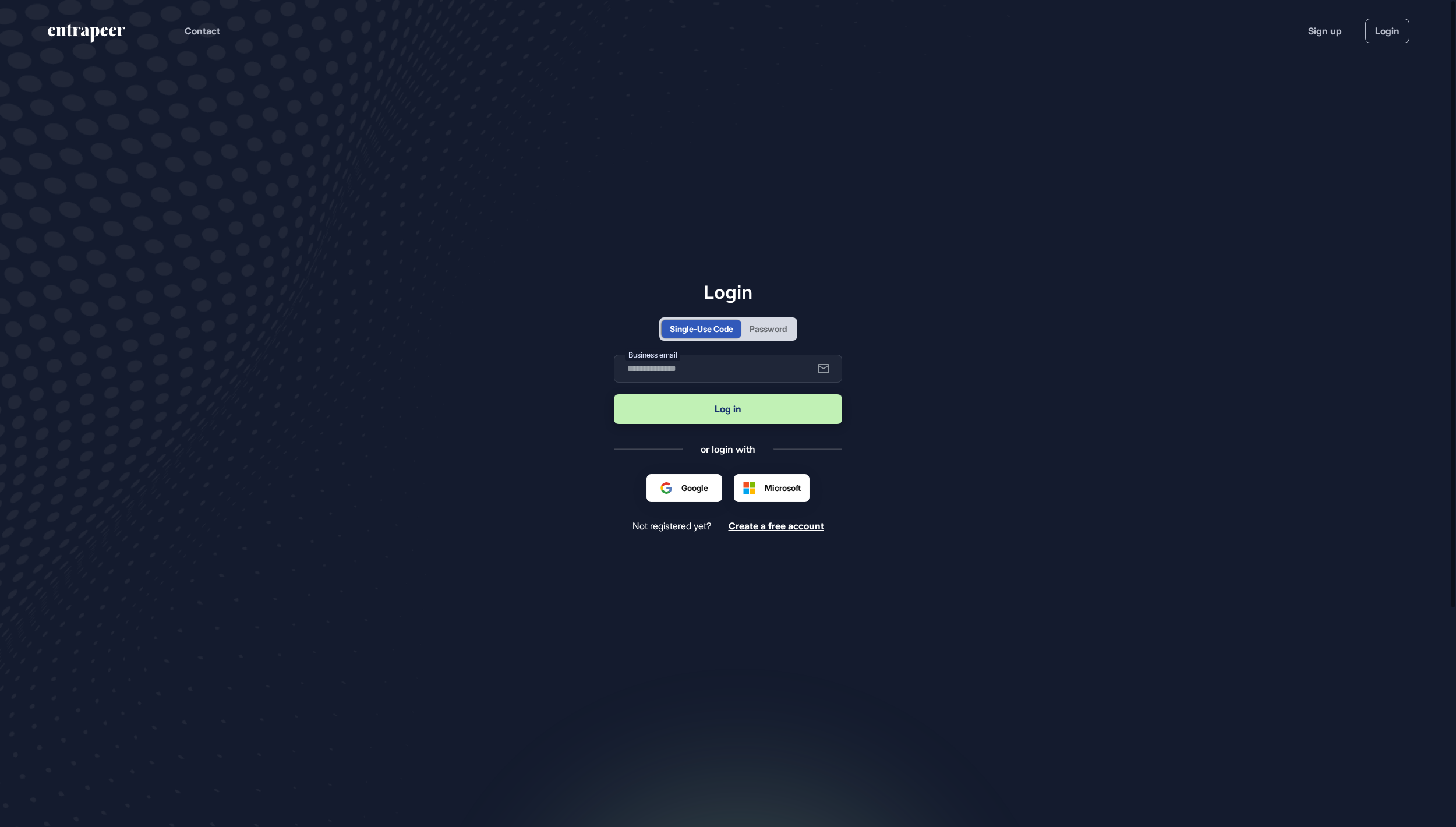
scroll to position [1, 1]
click at [774, 323] on div "Password" at bounding box center [768, 329] width 37 height 12
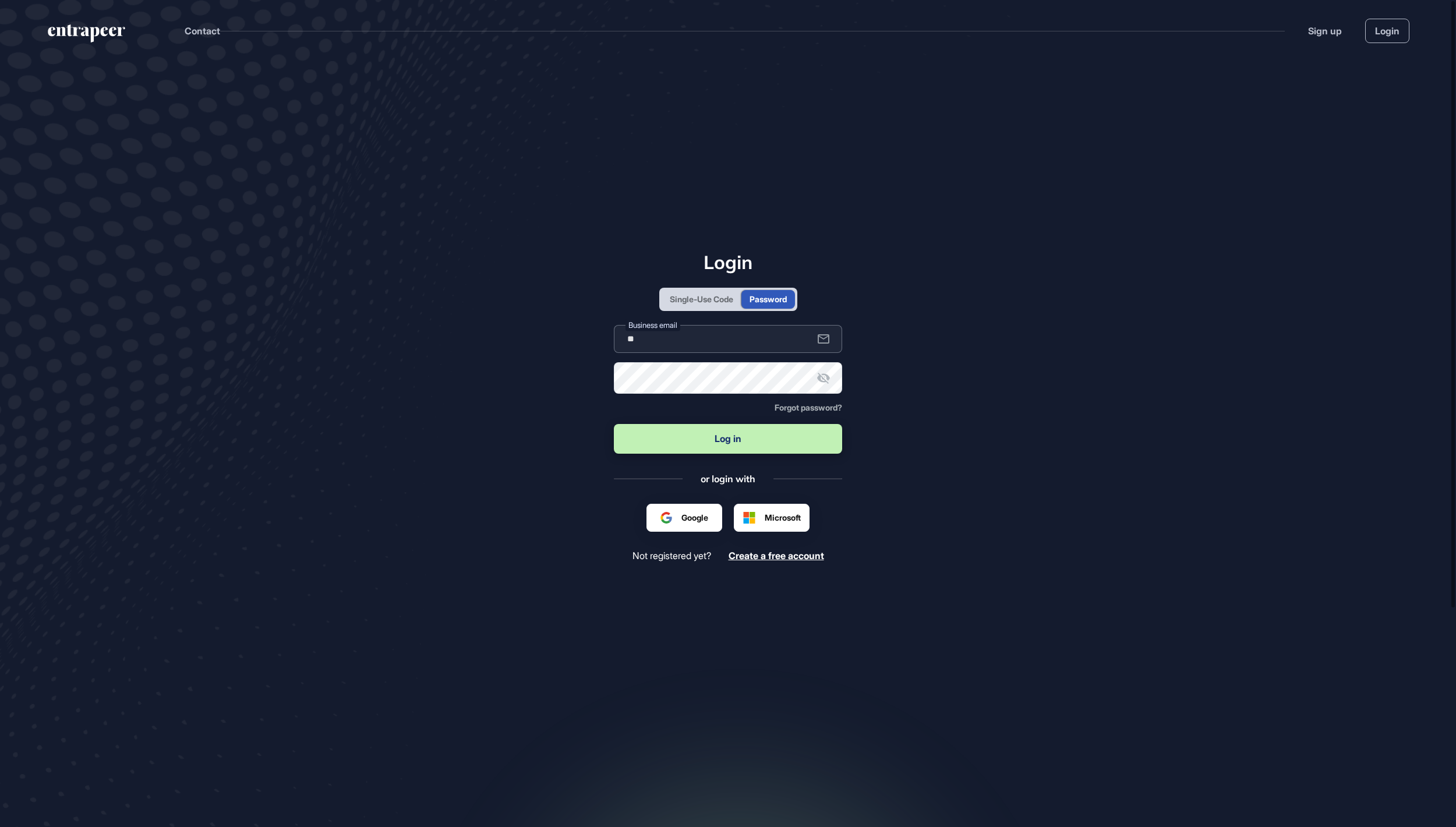
type input "**********"
click at [728, 439] on button "Log in" at bounding box center [728, 439] width 228 height 30
